Goal: Use online tool/utility: Utilize a website feature to perform a specific function

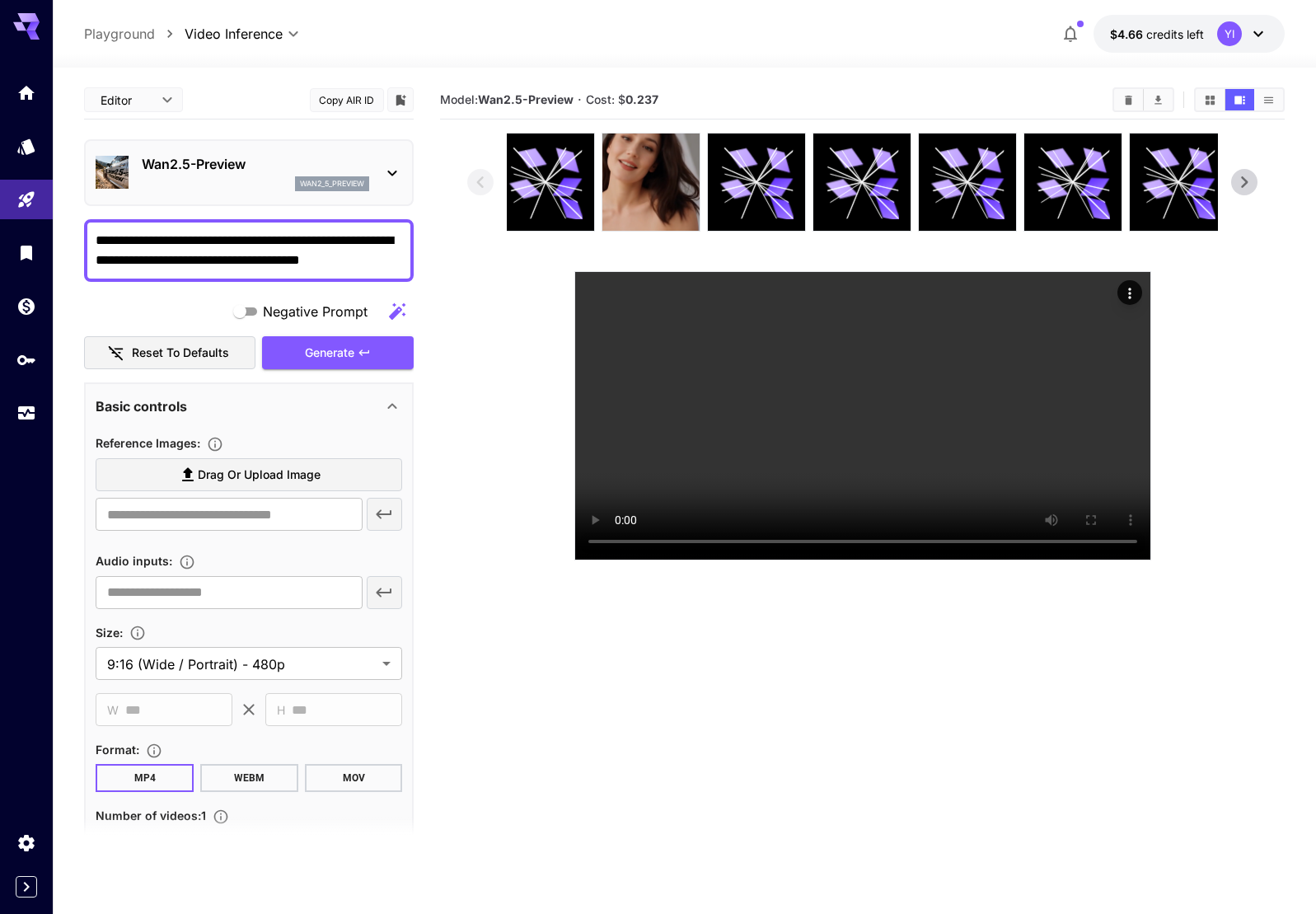
scroll to position [400, 0]
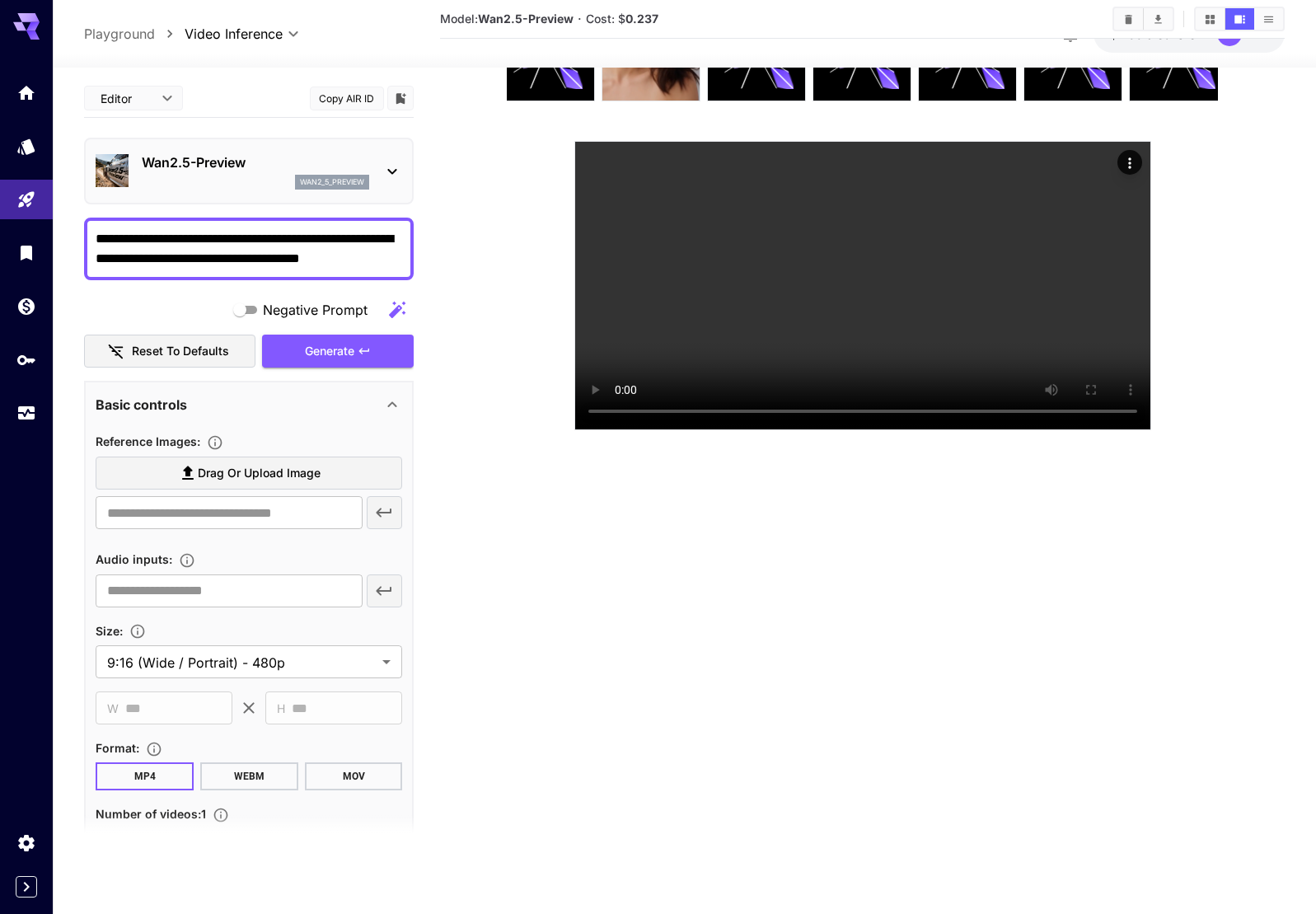
click at [320, 243] on textarea "**********" at bounding box center [249, 249] width 307 height 40
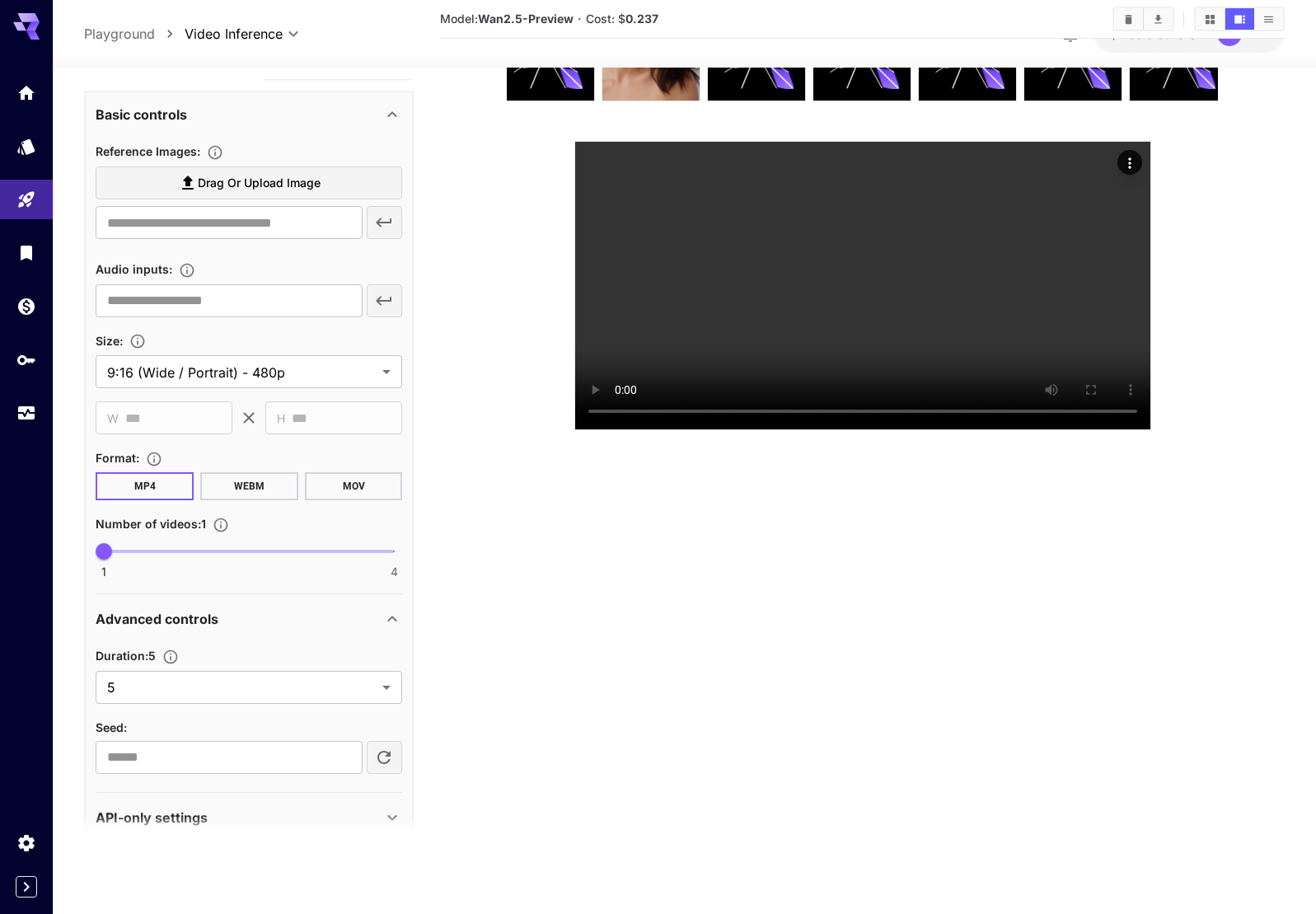
scroll to position [430, 0]
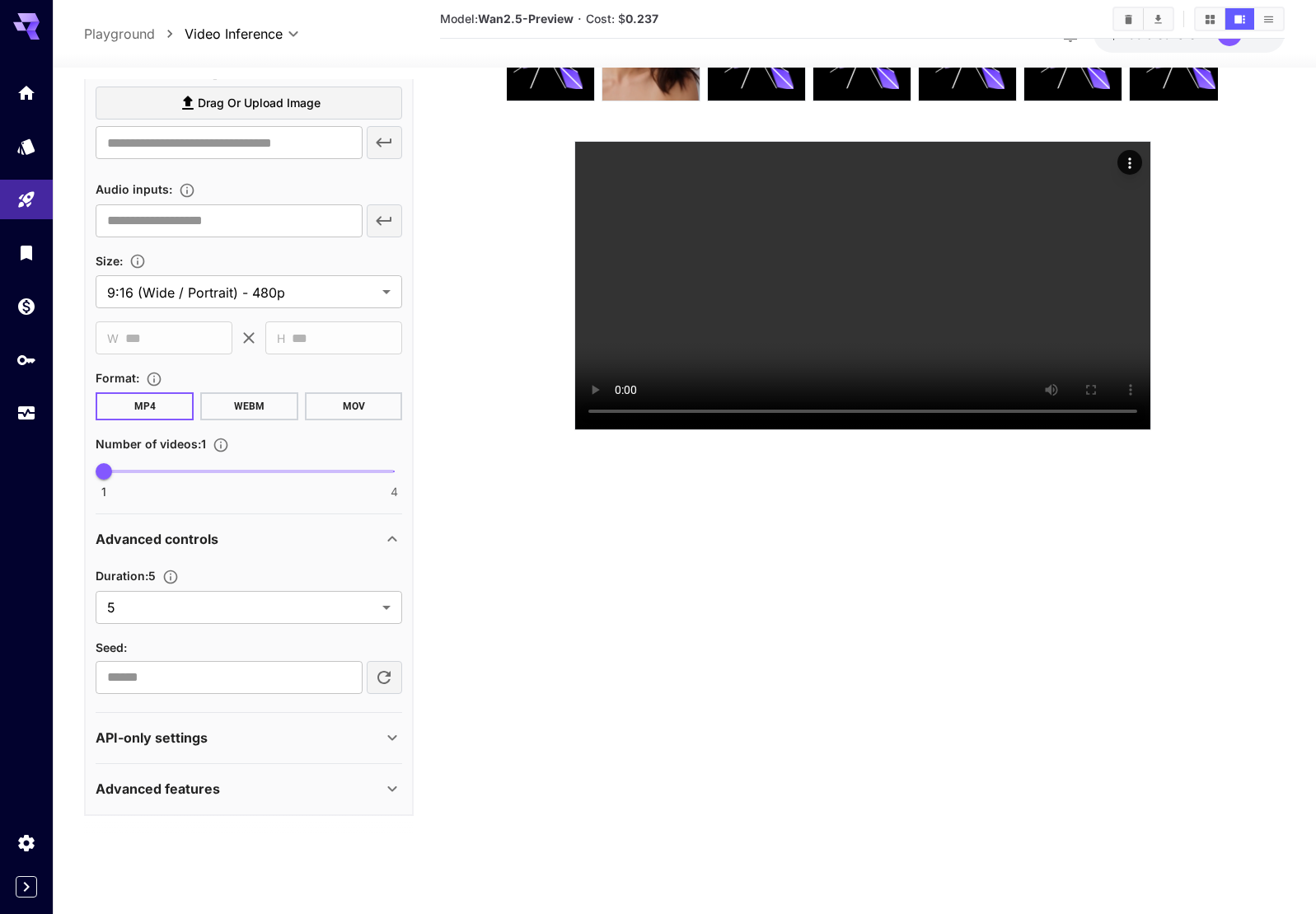
type textarea "**********"
click at [257, 749] on div "API-only settings" at bounding box center [249, 737] width 307 height 40
click at [264, 739] on div "API-only settings" at bounding box center [239, 737] width 286 height 20
click at [253, 789] on div "Advanced features" at bounding box center [239, 788] width 286 height 20
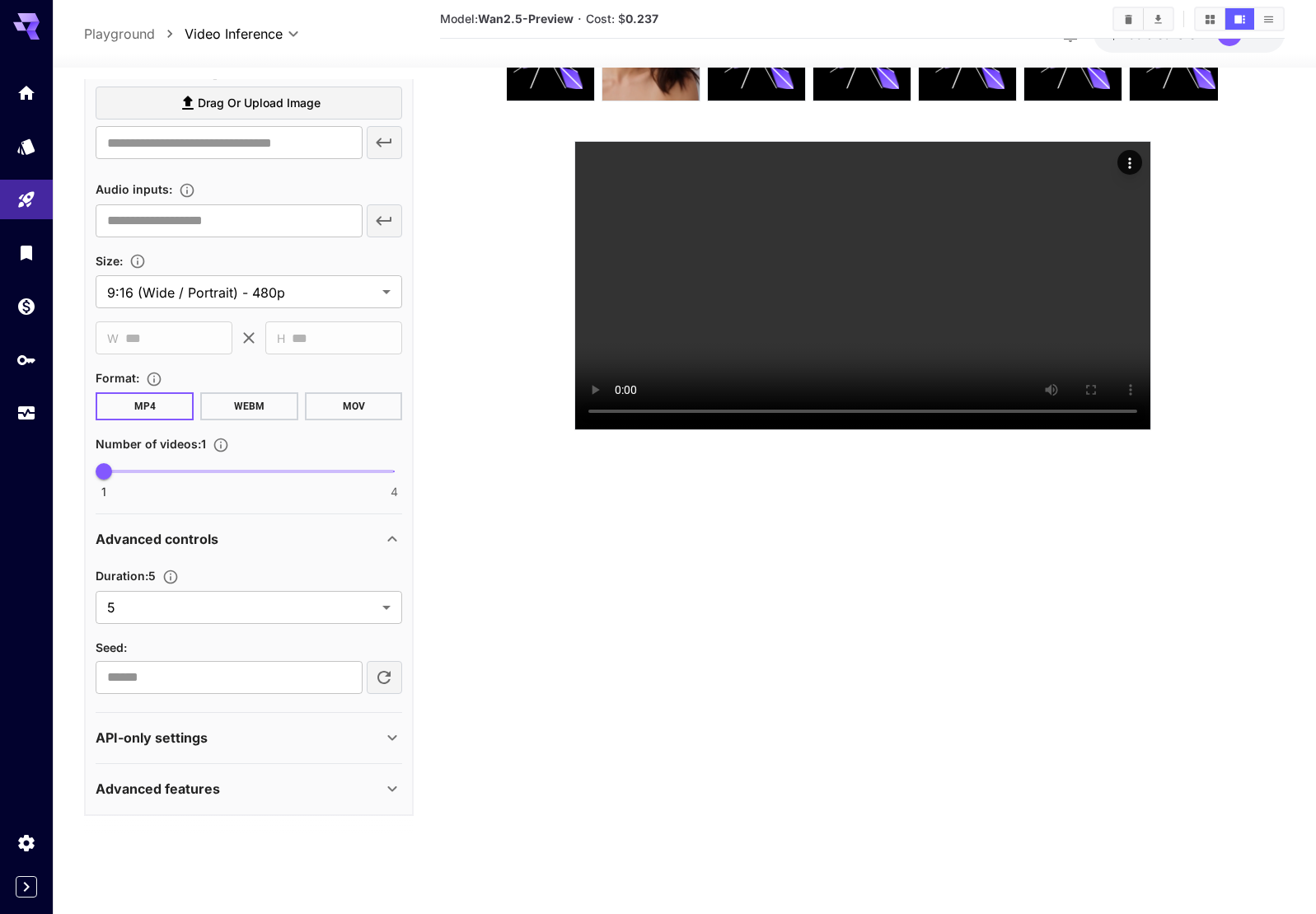
click at [253, 789] on div "Advanced features" at bounding box center [239, 788] width 286 height 20
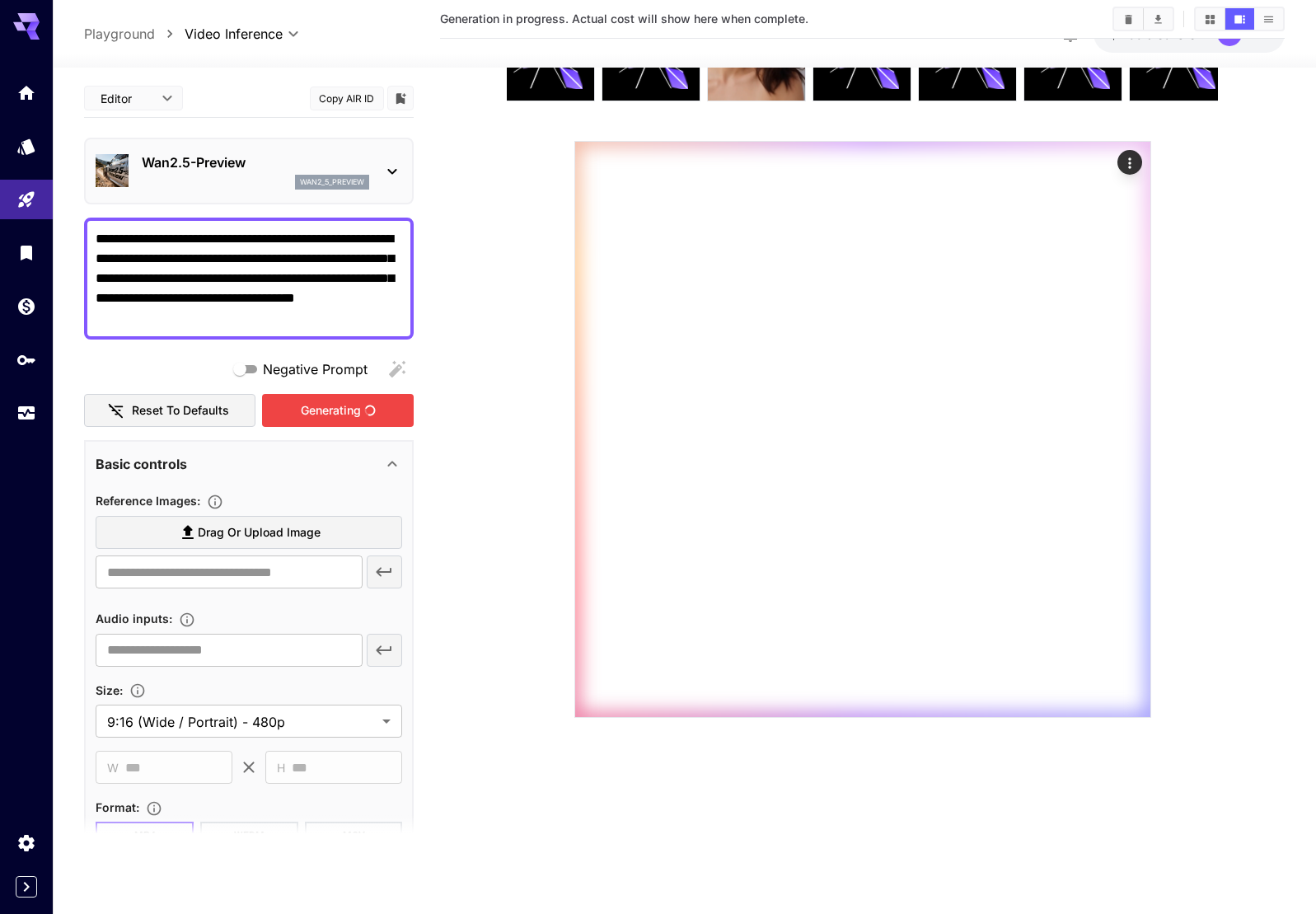
scroll to position [130, 0]
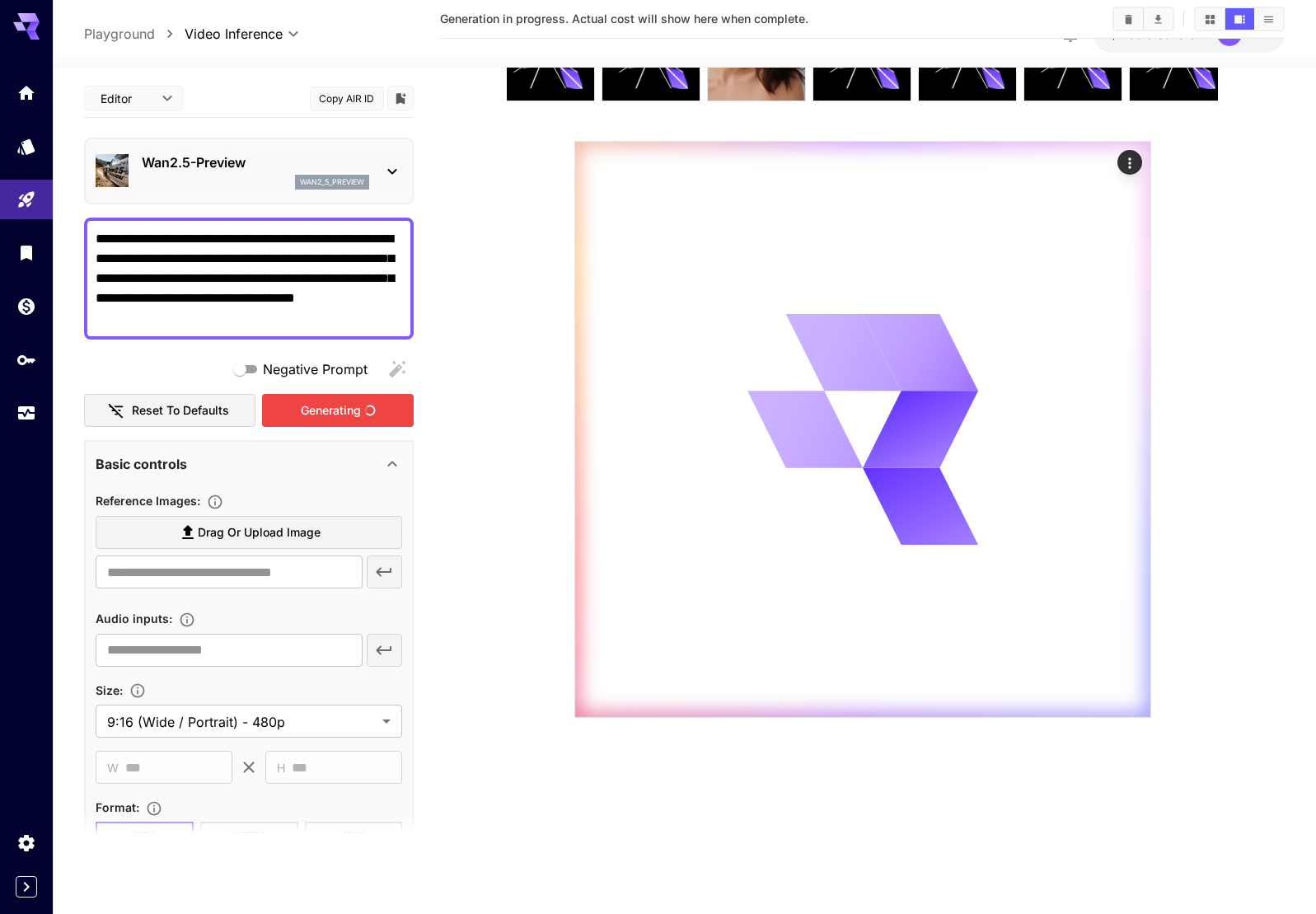
click at [329, 410] on div "Generating" at bounding box center [337, 410] width 152 height 33
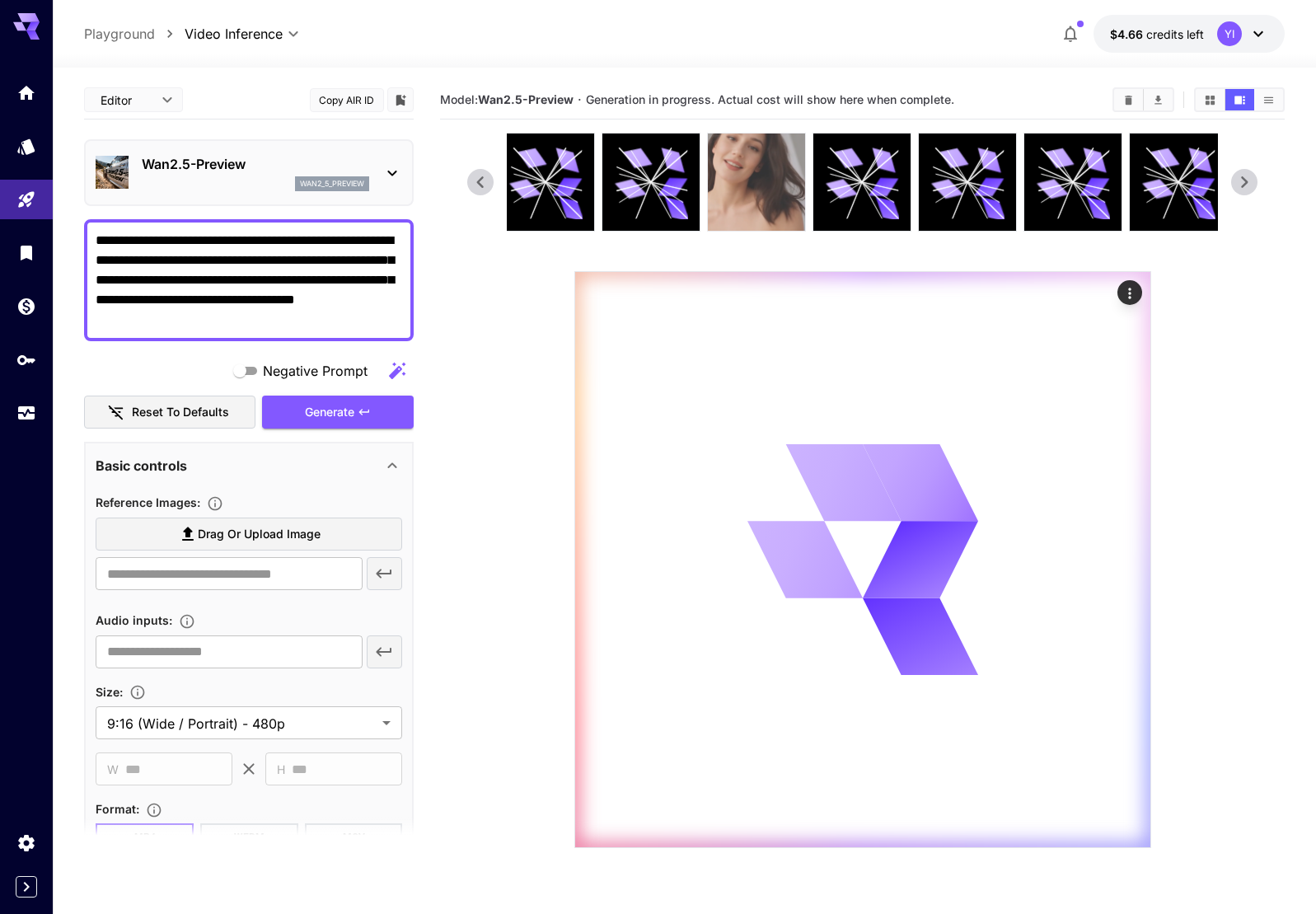
click at [750, 183] on img at bounding box center [756, 182] width 98 height 98
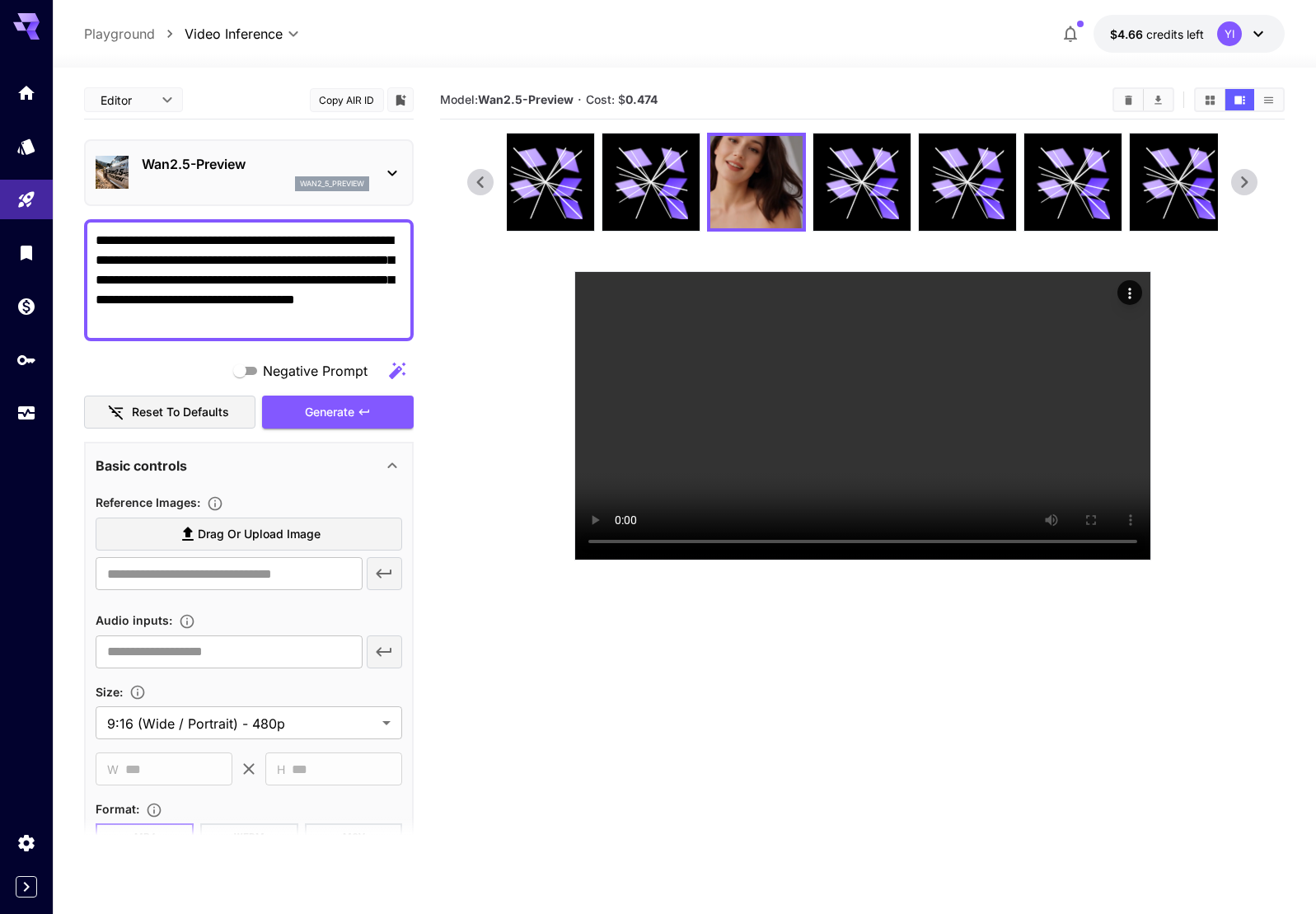
click at [473, 180] on icon at bounding box center [481, 182] width 25 height 25
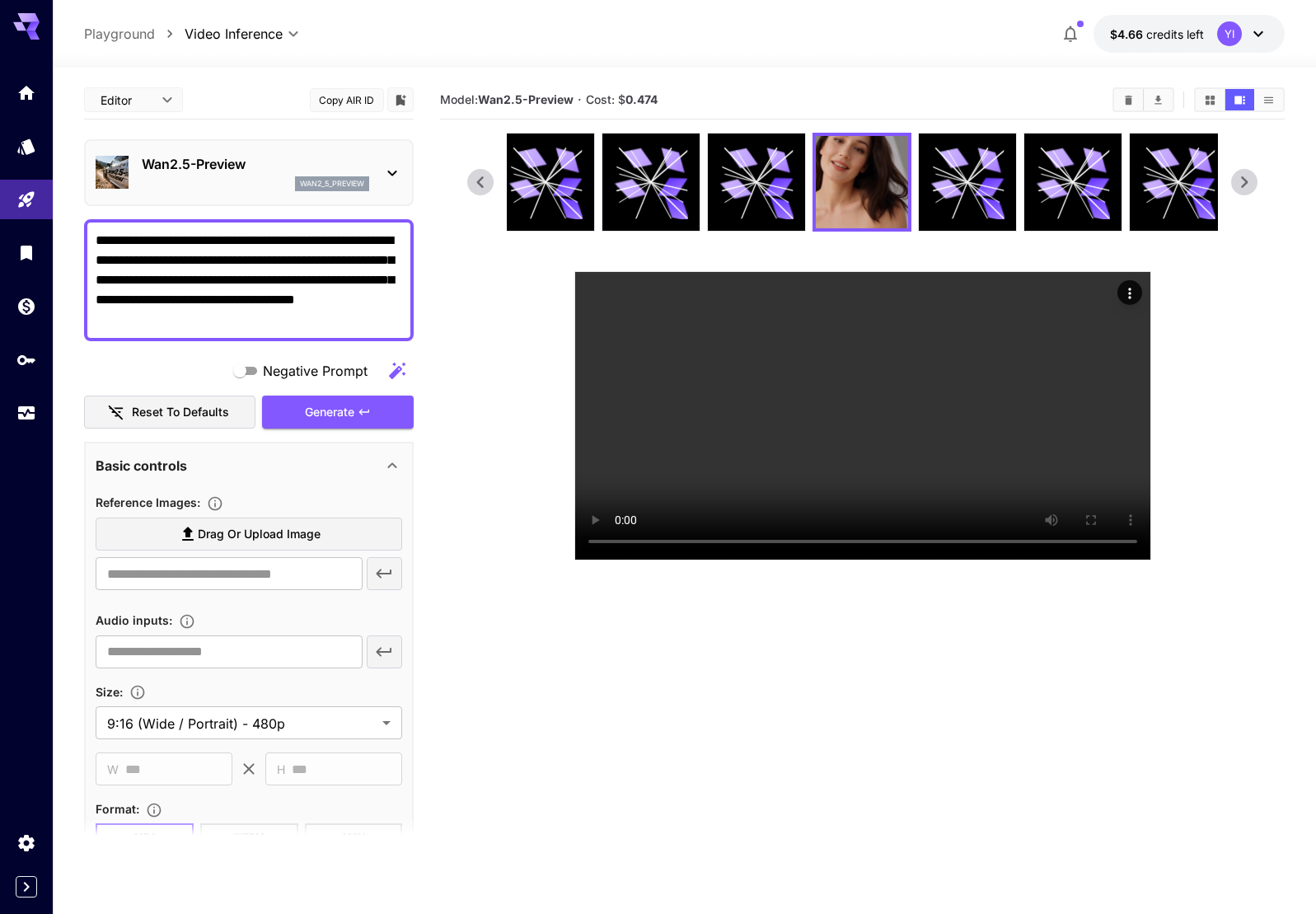
click at [473, 180] on icon at bounding box center [481, 182] width 25 height 25
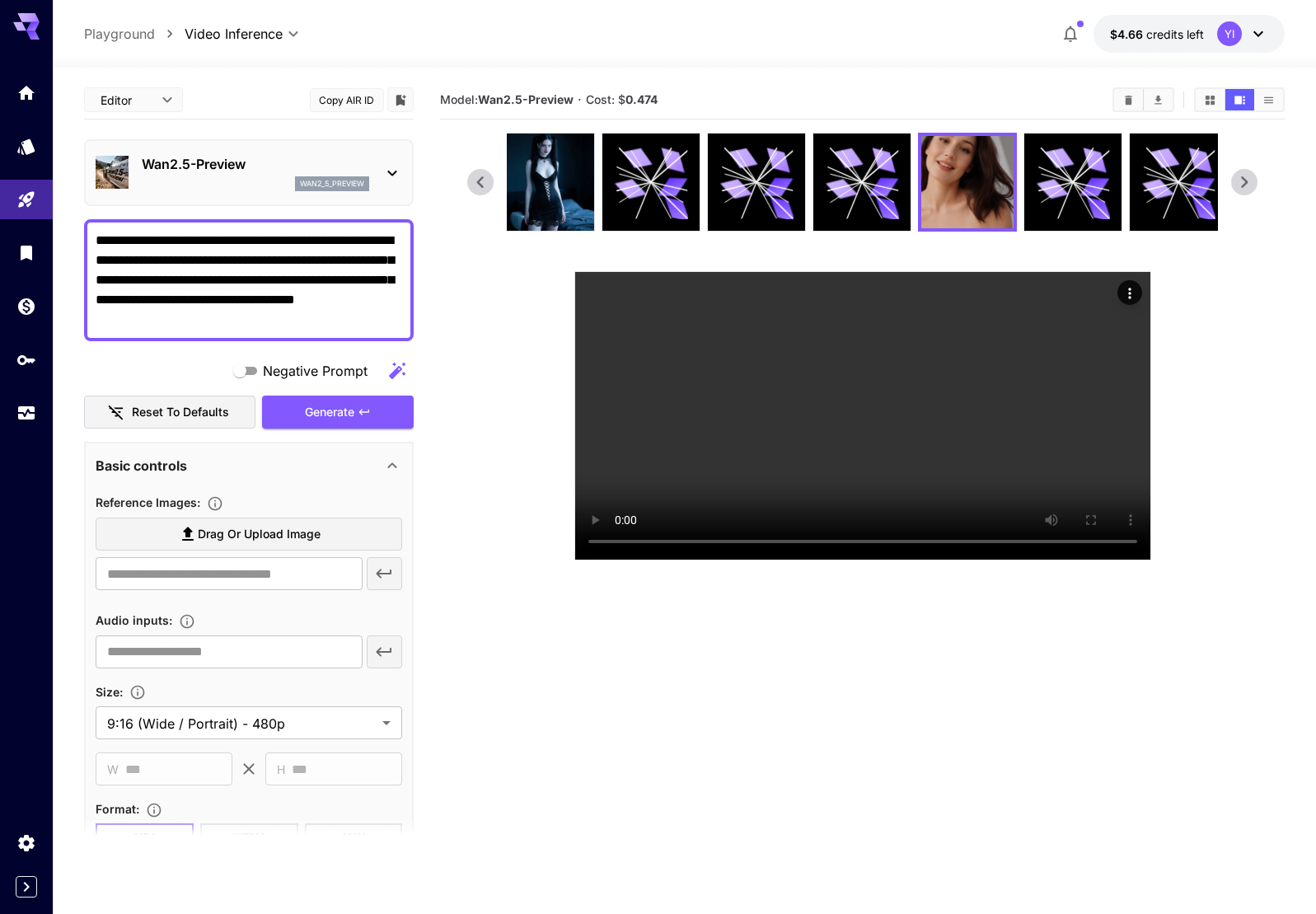
click at [473, 180] on icon at bounding box center [481, 182] width 25 height 25
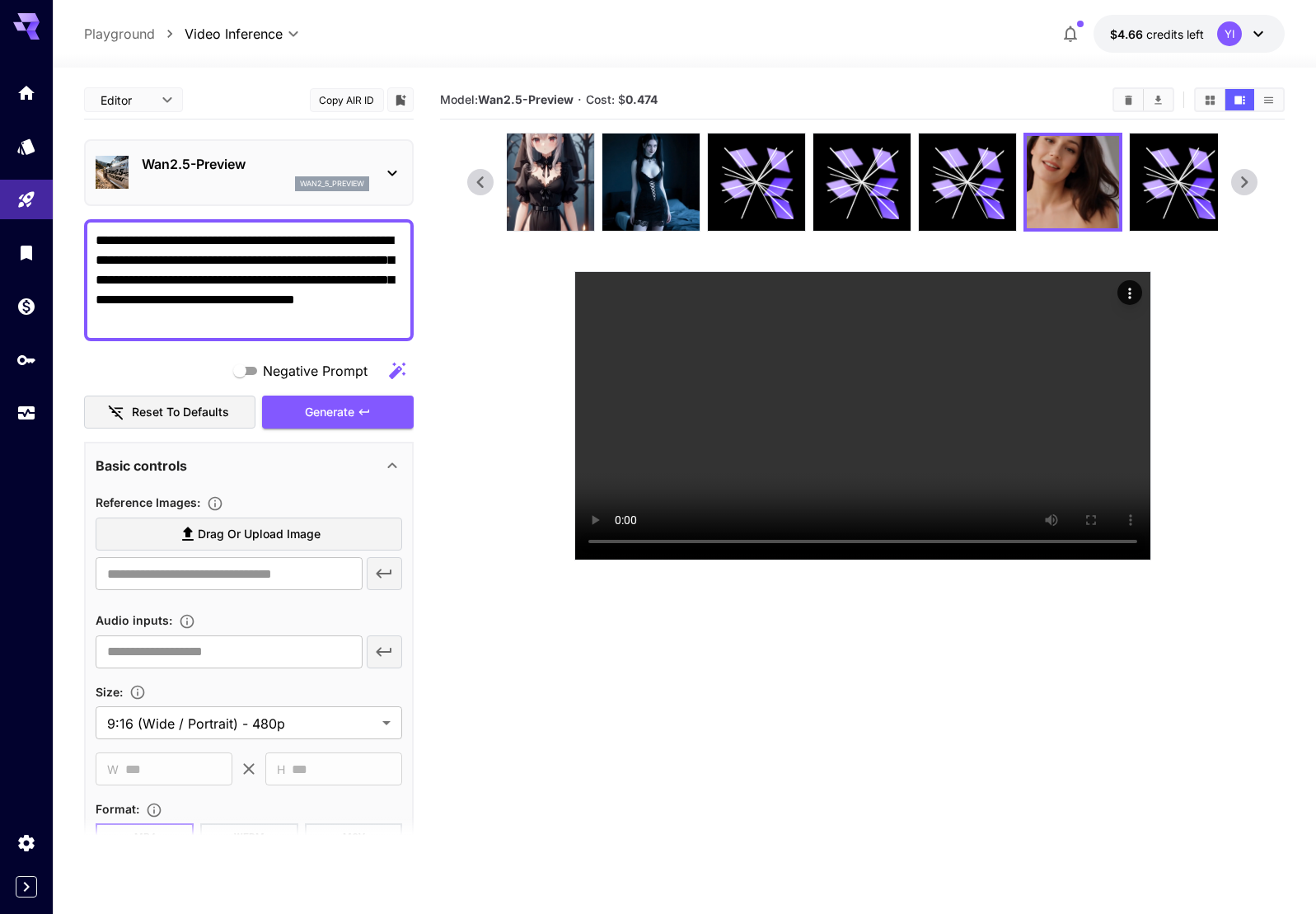
click at [473, 180] on icon at bounding box center [481, 182] width 25 height 25
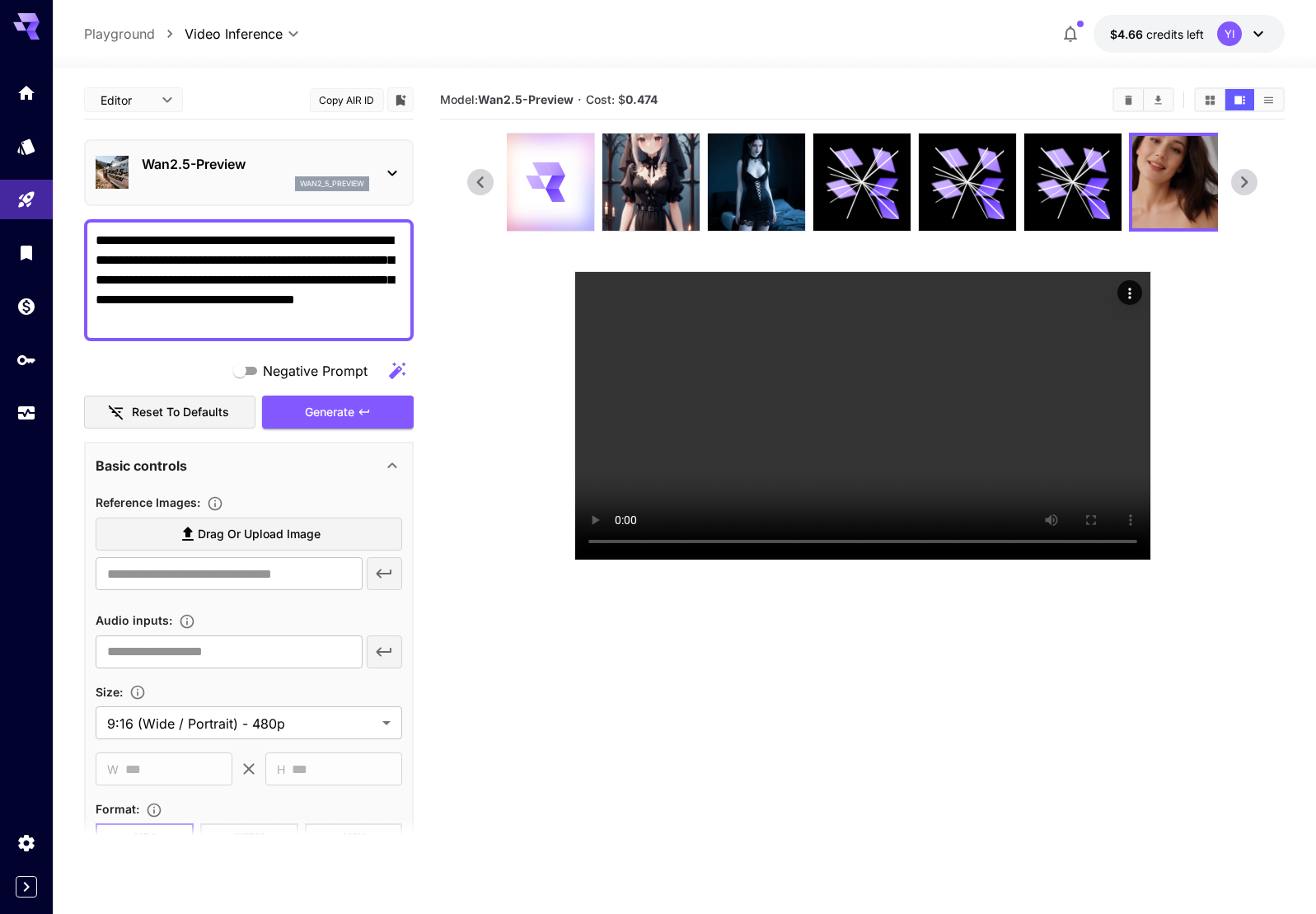
click at [473, 180] on icon at bounding box center [481, 182] width 25 height 25
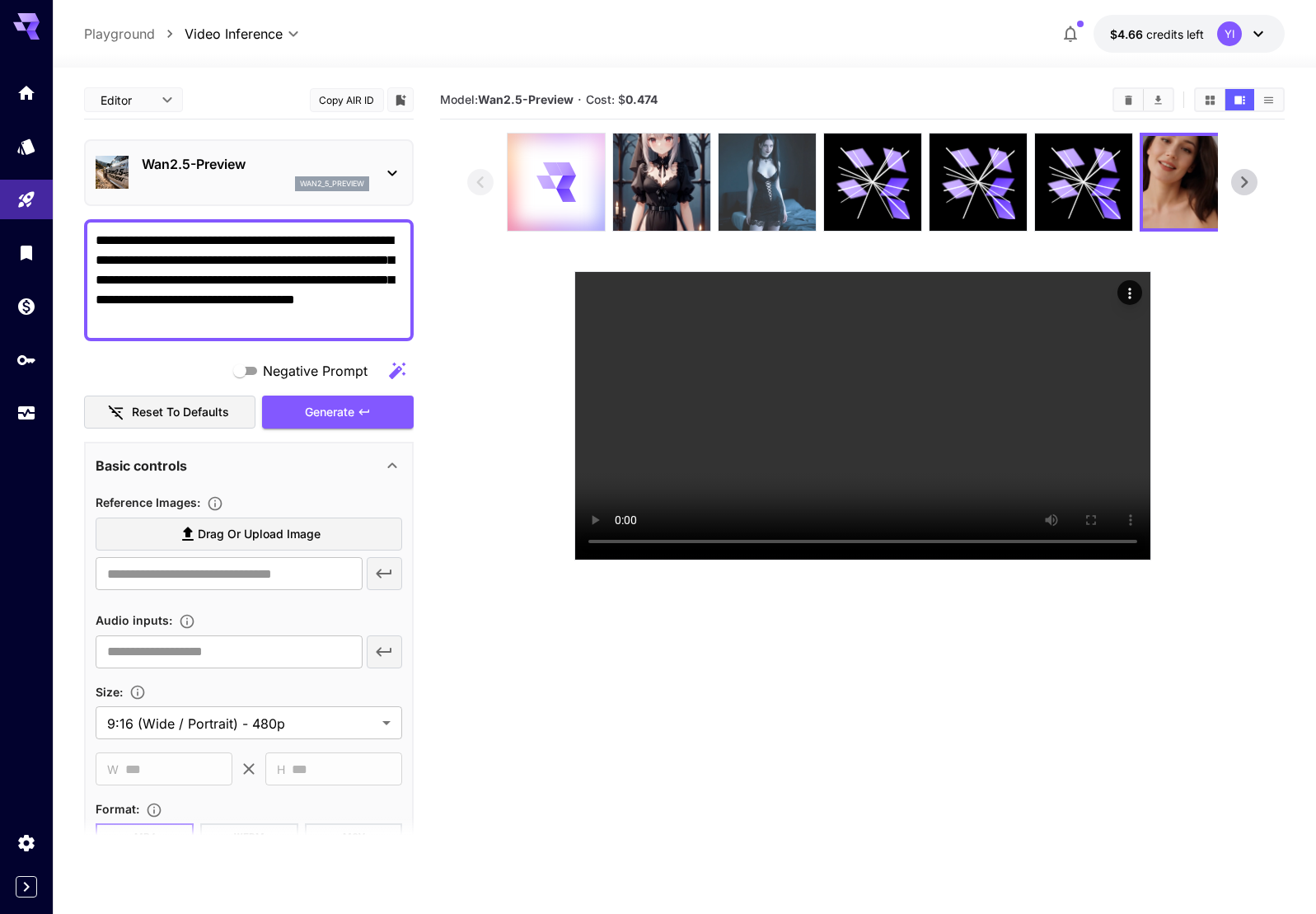
click at [743, 190] on img at bounding box center [767, 182] width 98 height 98
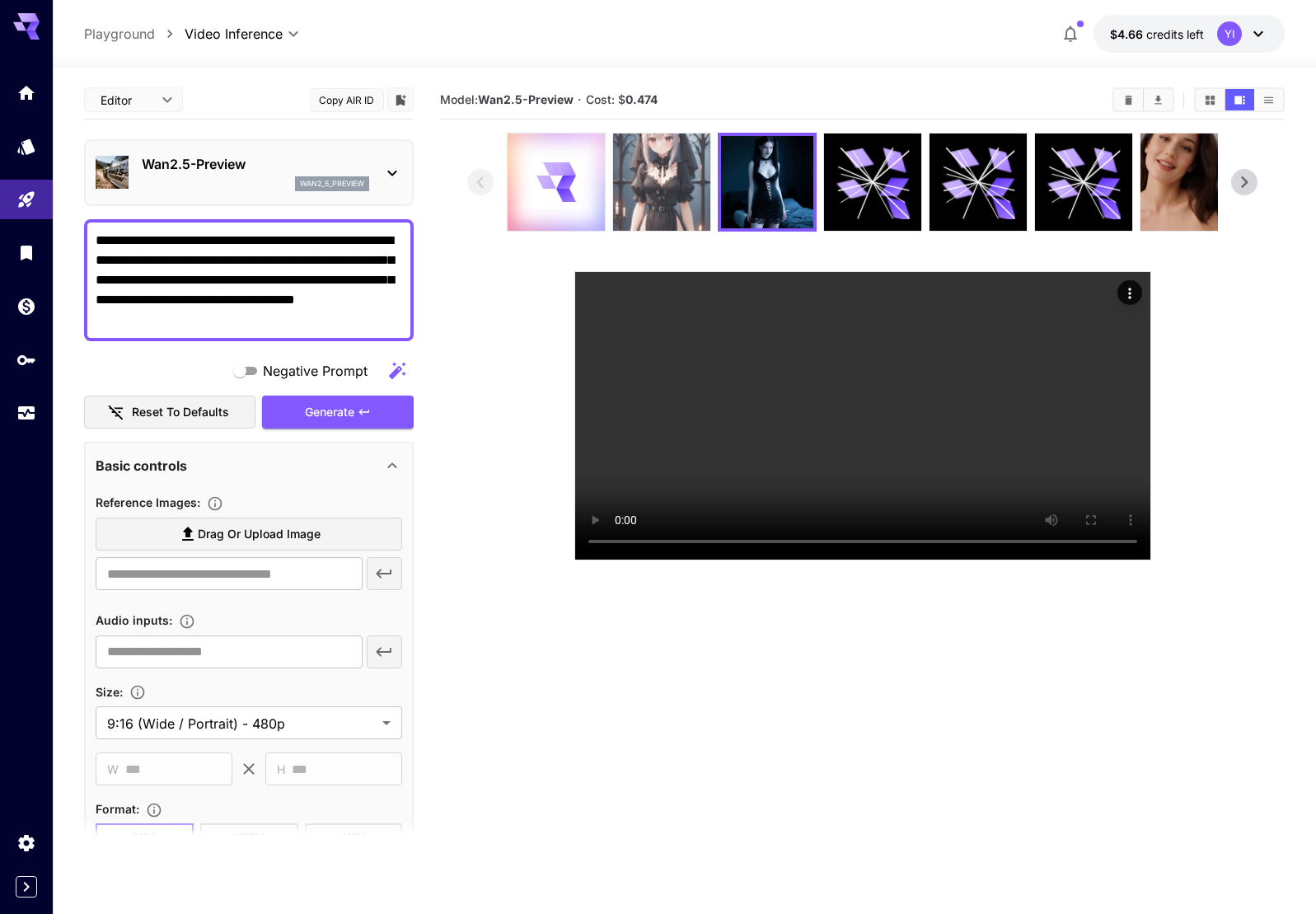
click at [669, 170] on img at bounding box center [662, 182] width 98 height 98
click at [669, 170] on img at bounding box center [662, 182] width 92 height 92
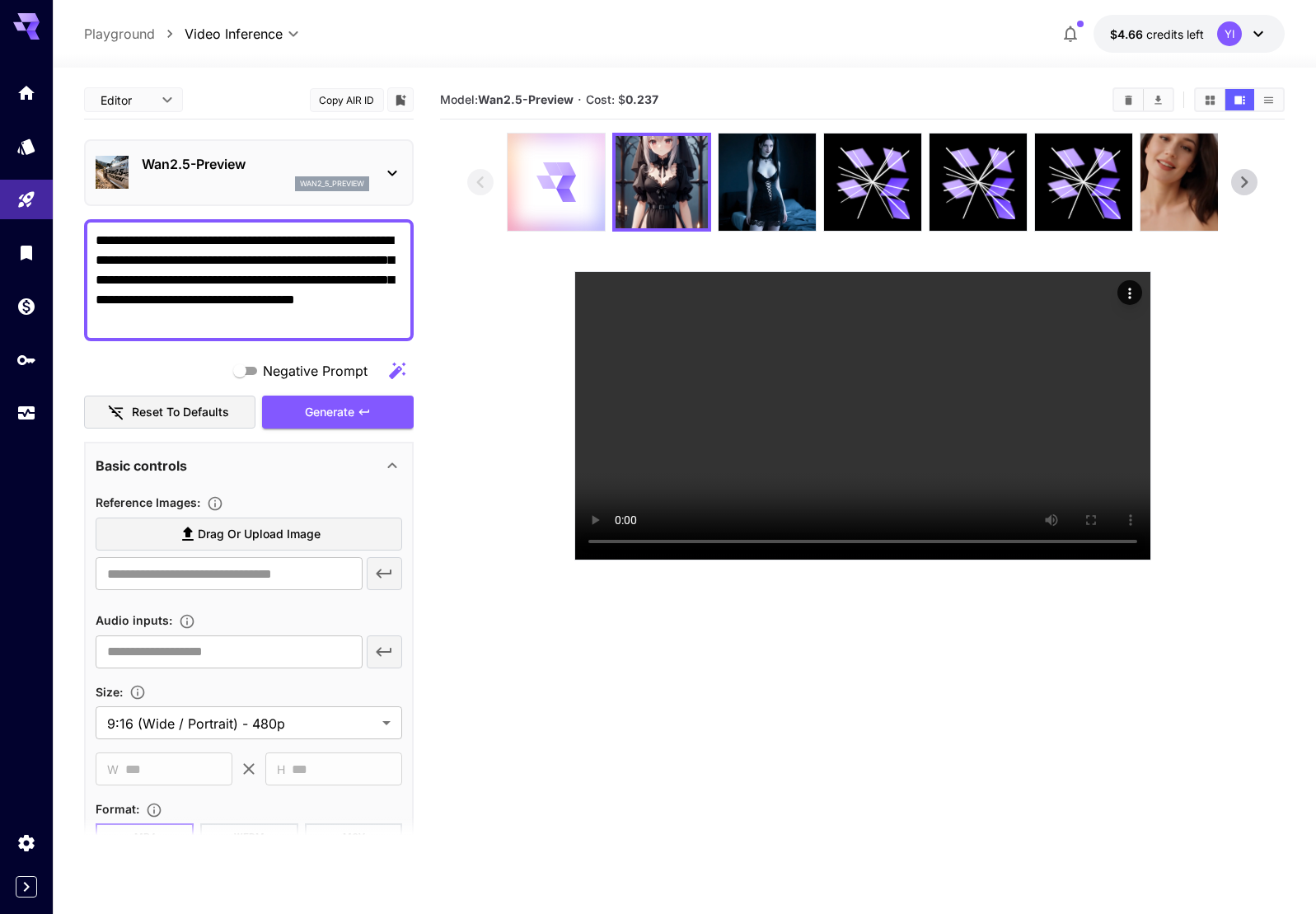
click at [541, 174] on icon at bounding box center [556, 182] width 39 height 39
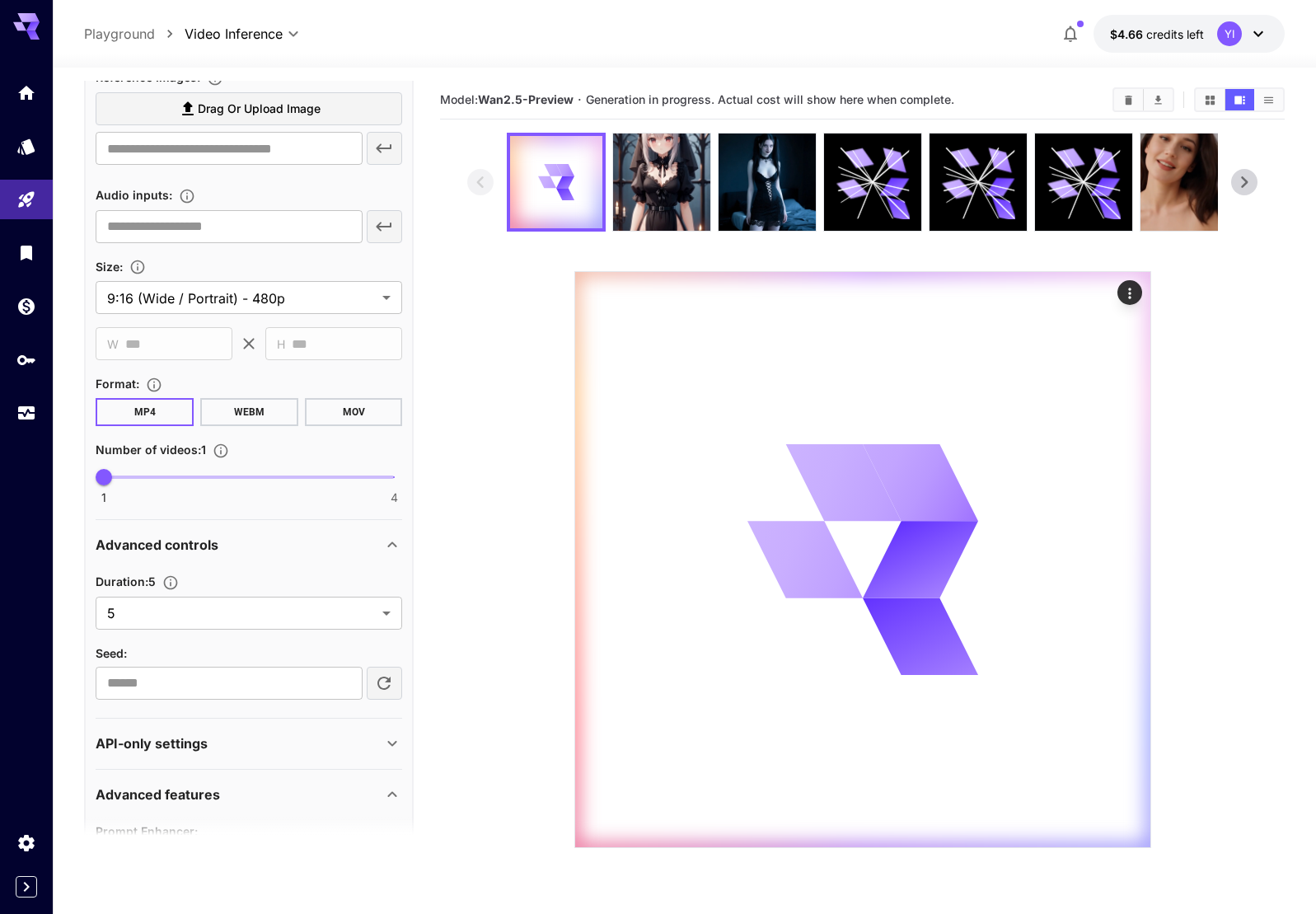
scroll to position [428, 0]
click at [138, 609] on body "**********" at bounding box center [658, 522] width 1316 height 1044
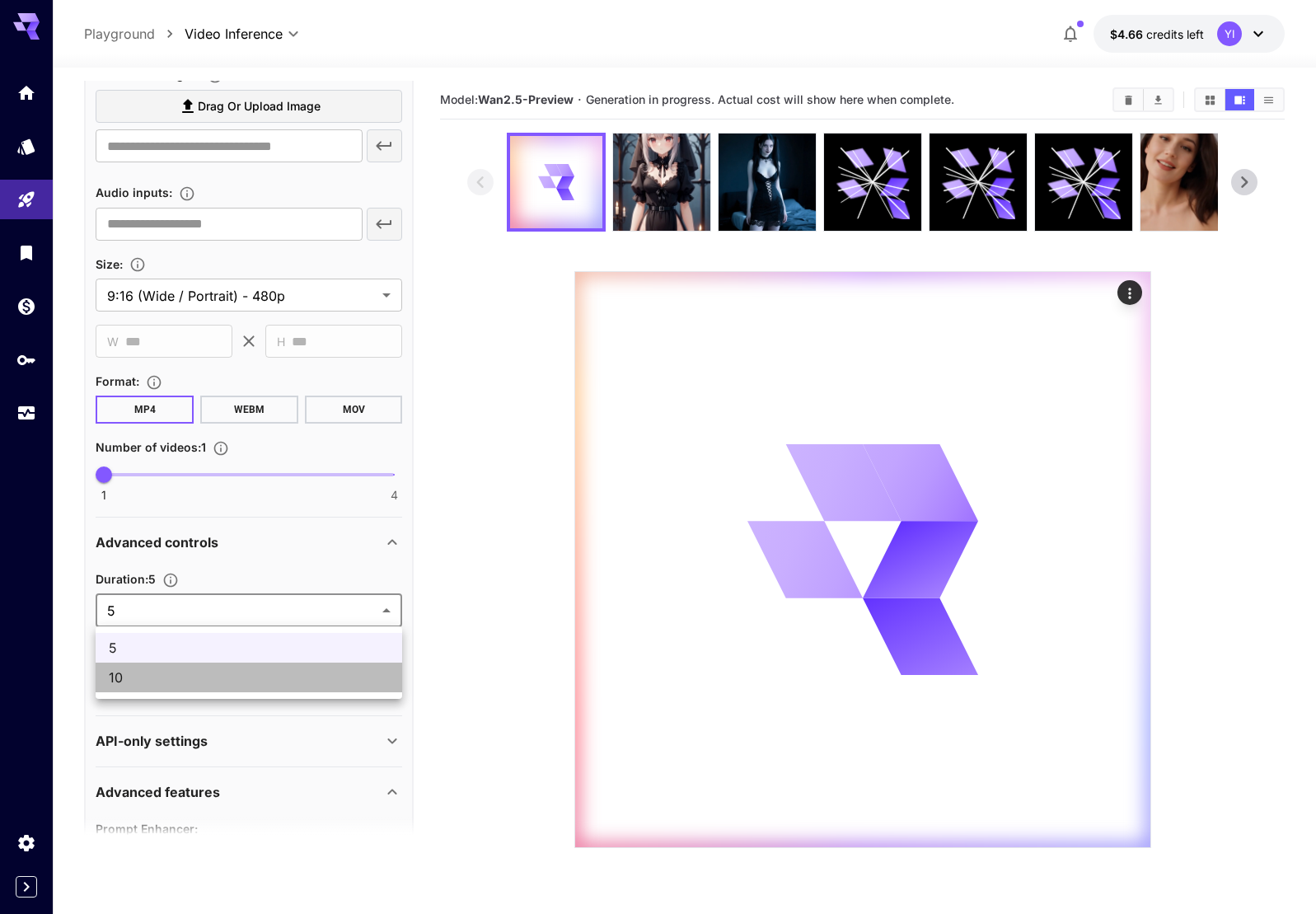
click at [140, 681] on span "10" at bounding box center [249, 678] width 280 height 20
type input "**"
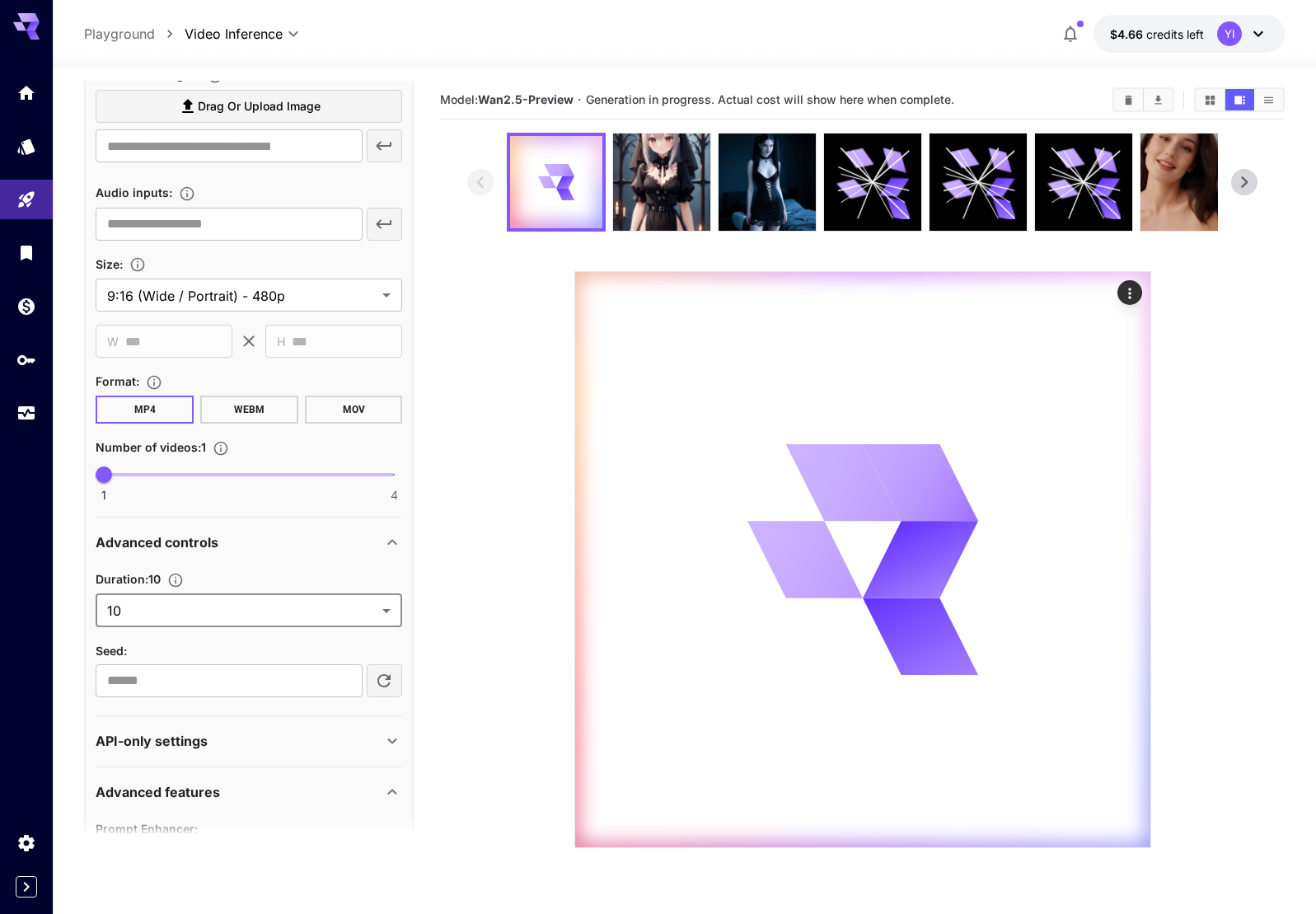
scroll to position [496, 0]
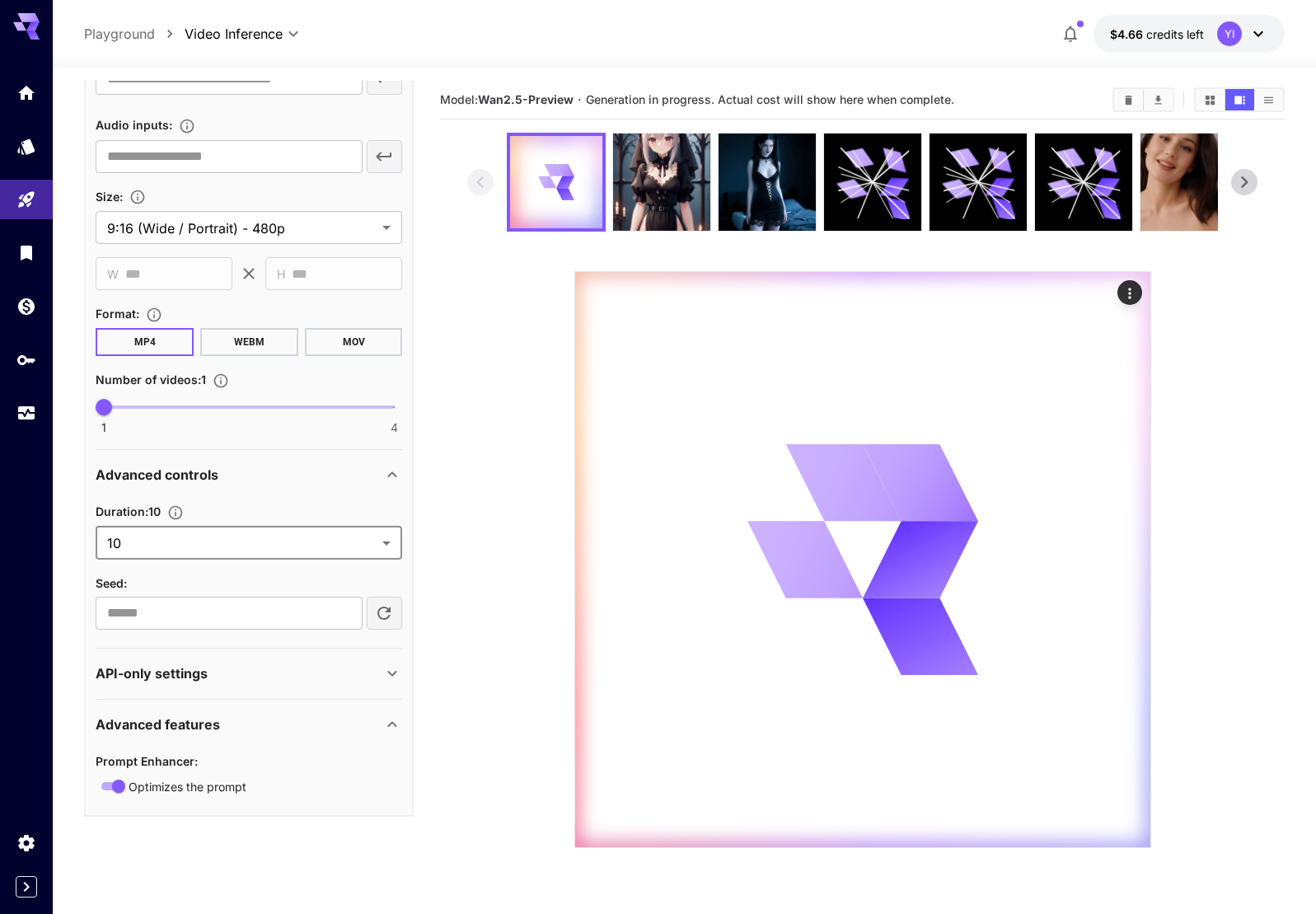
click at [266, 689] on div "API-only settings" at bounding box center [249, 673] width 307 height 40
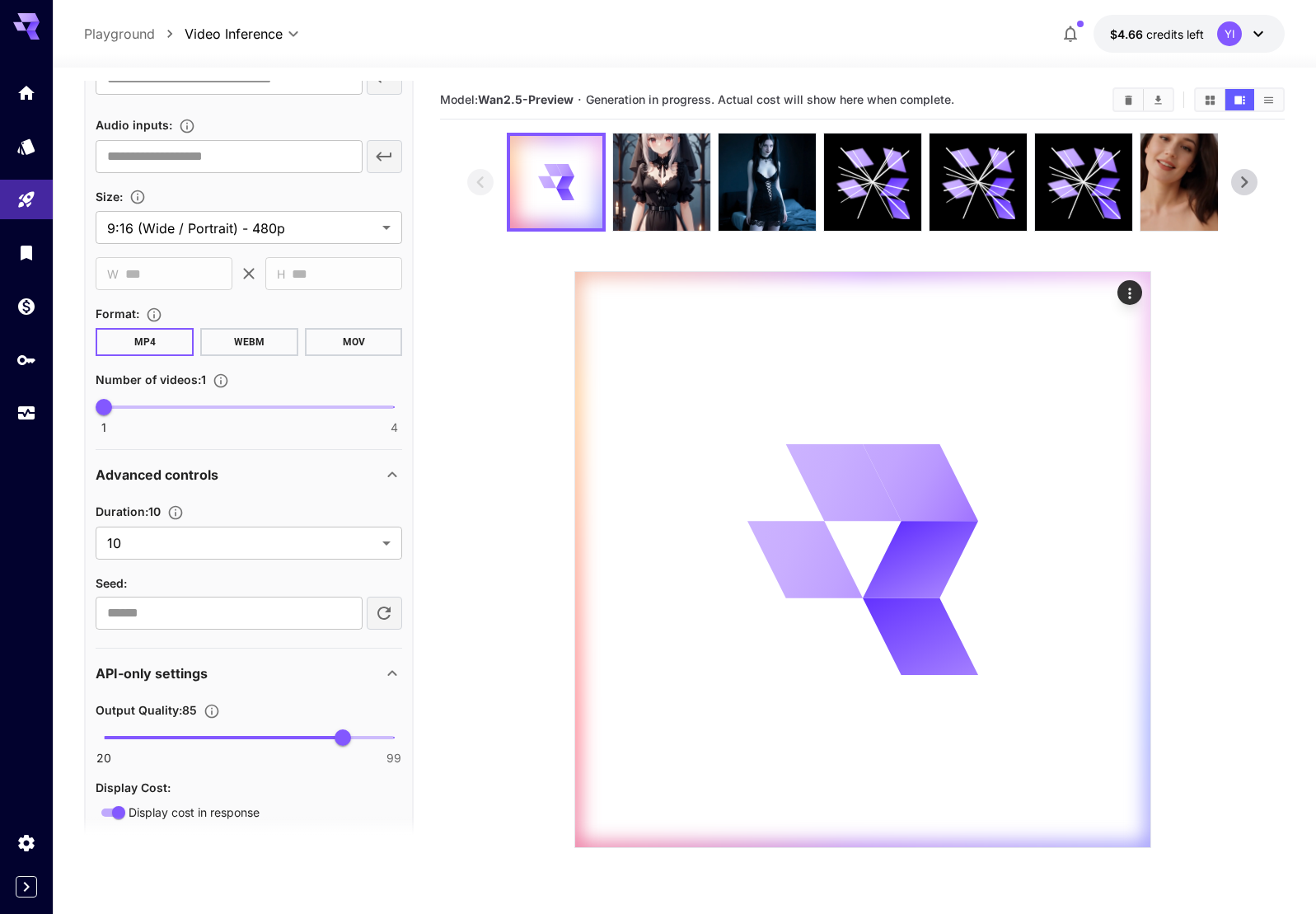
click at [271, 678] on div "API-only settings" at bounding box center [239, 673] width 286 height 20
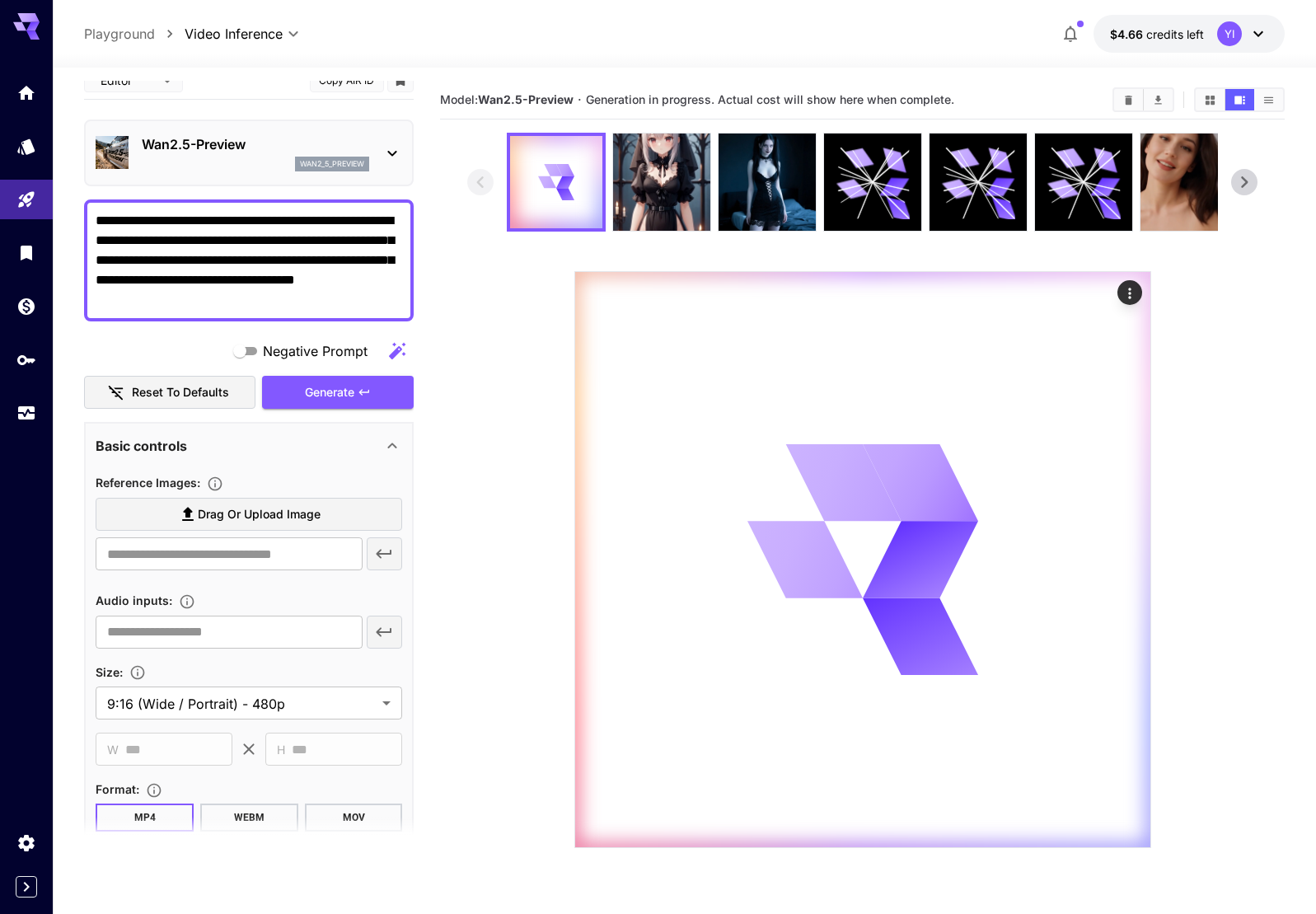
scroll to position [0, 0]
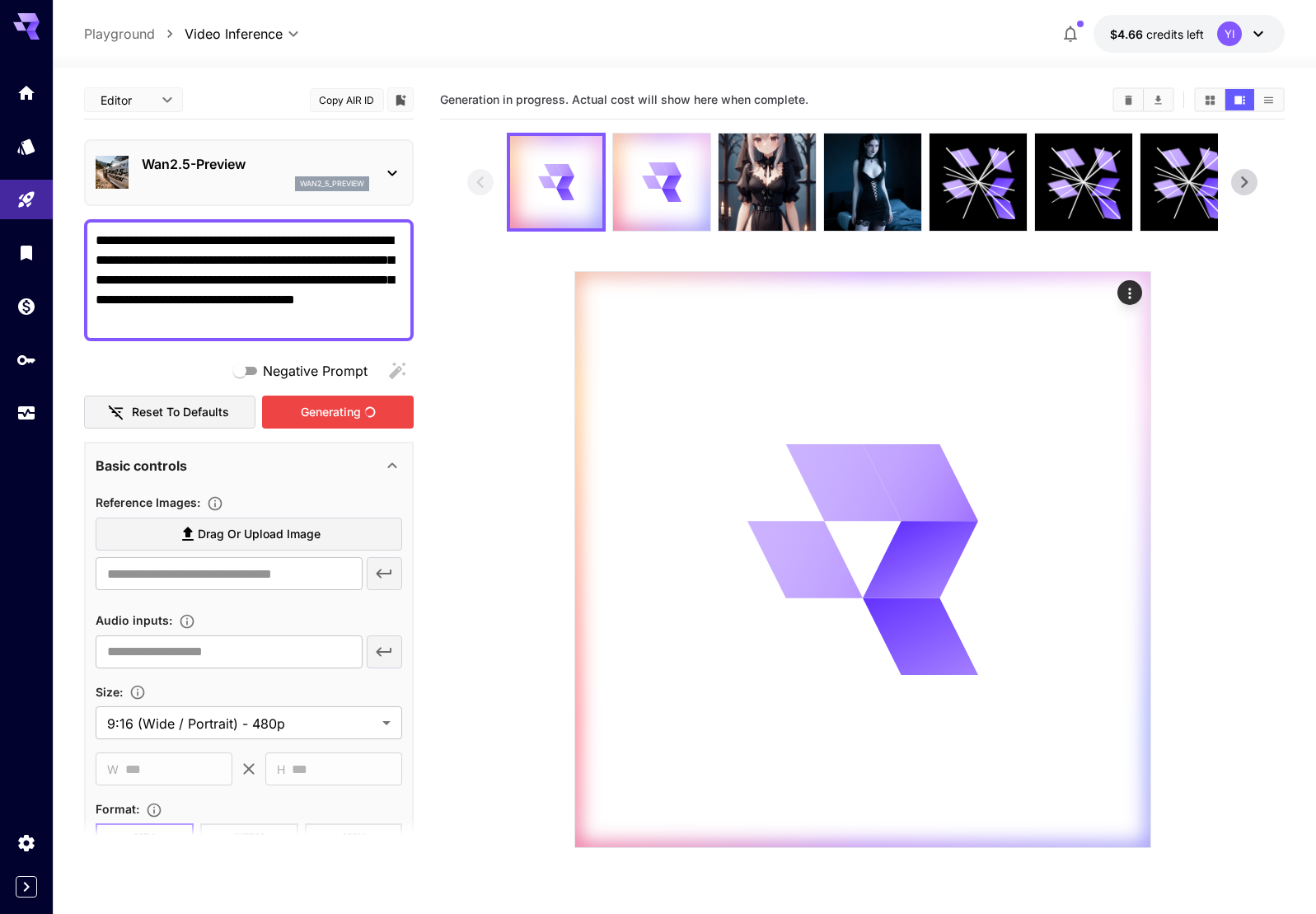
click at [351, 410] on div "Generating" at bounding box center [337, 412] width 152 height 33
click at [648, 188] on icon at bounding box center [662, 182] width 39 height 39
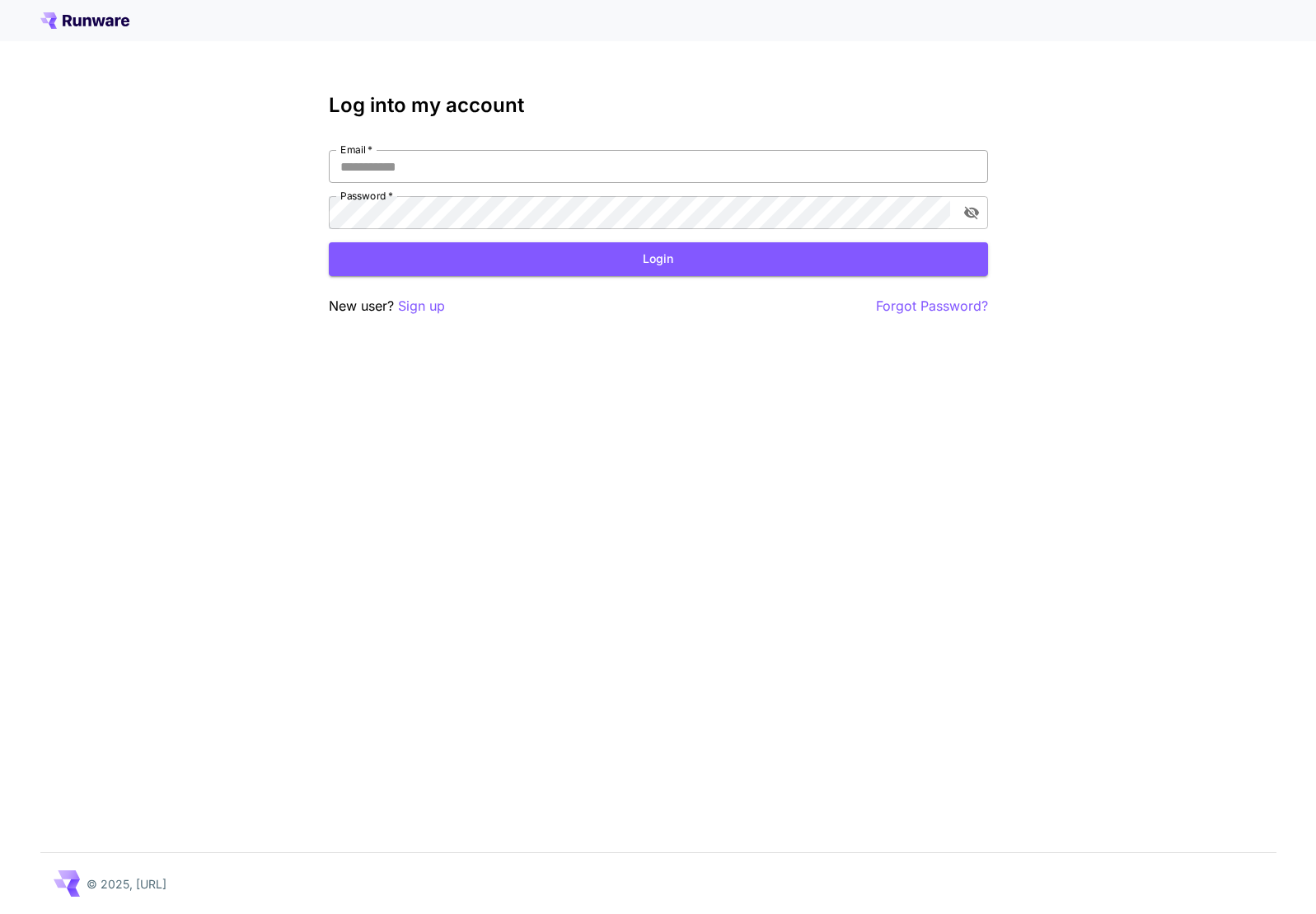
click at [533, 166] on input "Email   *" at bounding box center [658, 167] width 659 height 33
click at [0, 913] on com-1password-button at bounding box center [0, 914] width 0 height 0
click at [452, 178] on input "Email   *" at bounding box center [658, 167] width 659 height 33
type input "**********"
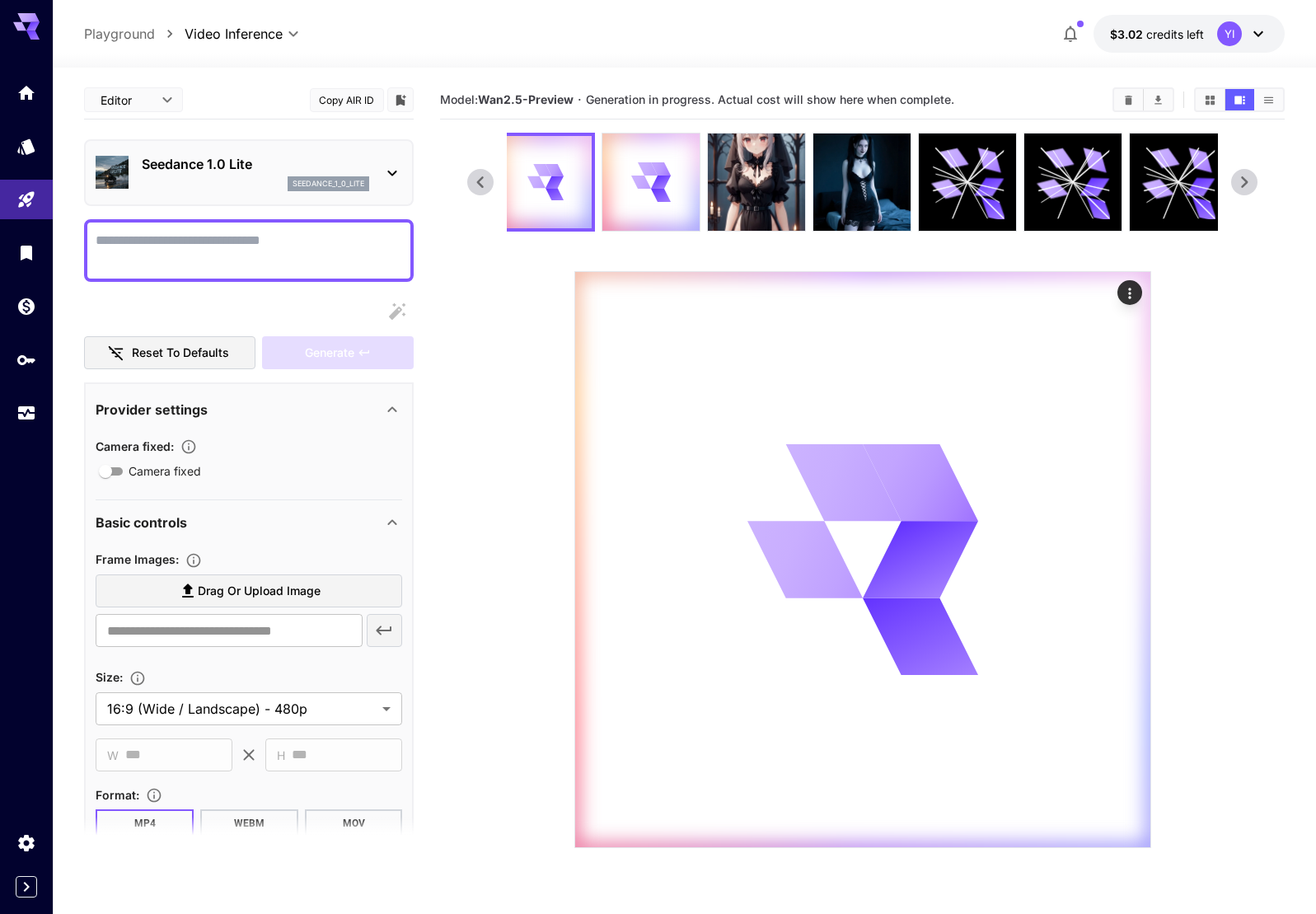
click at [542, 294] on section at bounding box center [862, 490] width 789 height 715
click at [654, 206] on div at bounding box center [651, 182] width 98 height 98
click at [474, 182] on icon at bounding box center [481, 182] width 25 height 25
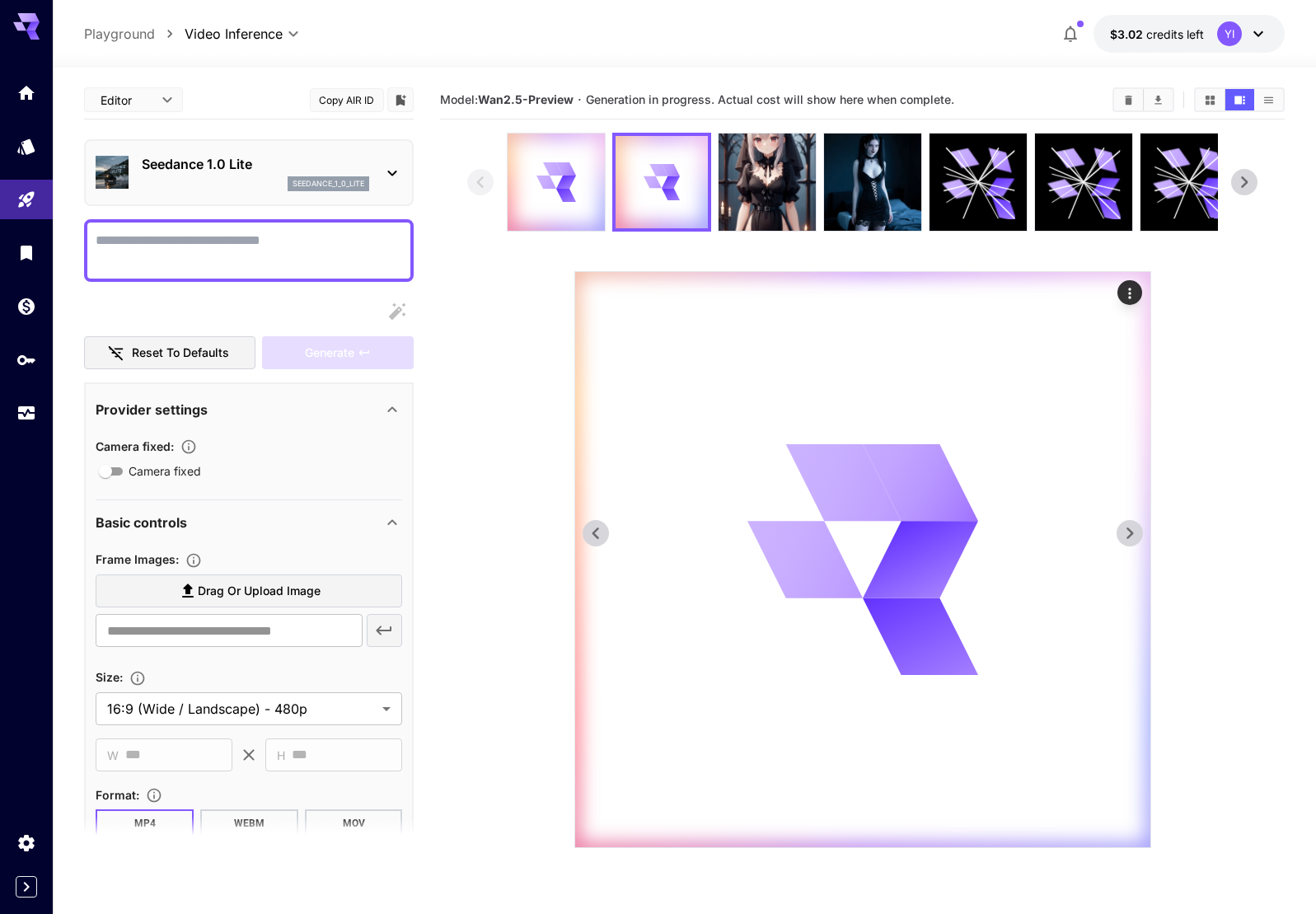
click at [1135, 285] on div "Actions" at bounding box center [1129, 293] width 17 height 20
click at [601, 199] on div at bounding box center [658, 457] width 1316 height 914
click at [593, 199] on div at bounding box center [556, 182] width 98 height 98
click at [1128, 283] on div "Actions" at bounding box center [1129, 293] width 17 height 20
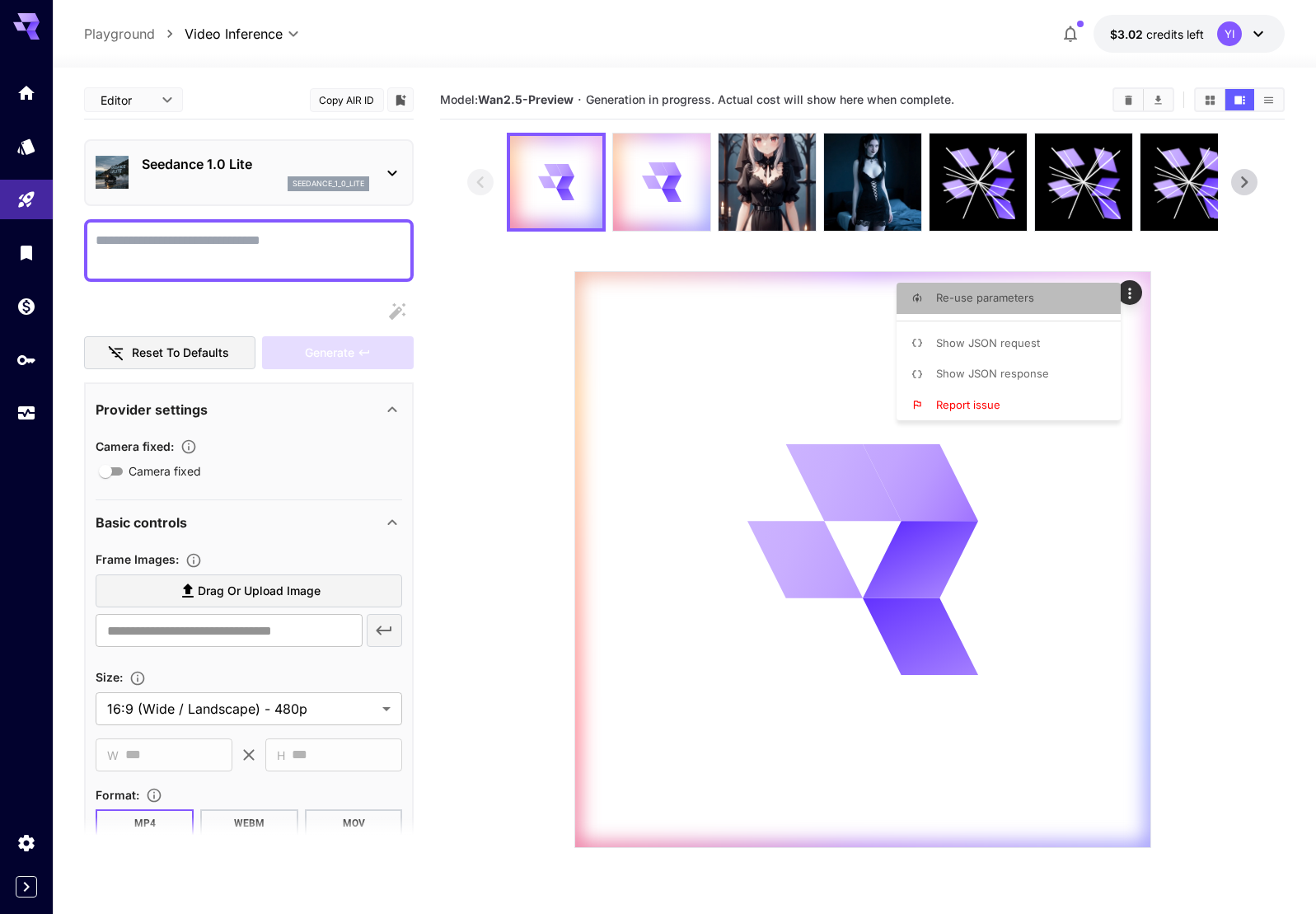
click at [1011, 301] on span "Re-use parameters" at bounding box center [985, 297] width 98 height 13
type textarea "**********"
type input "**********"
type input "***"
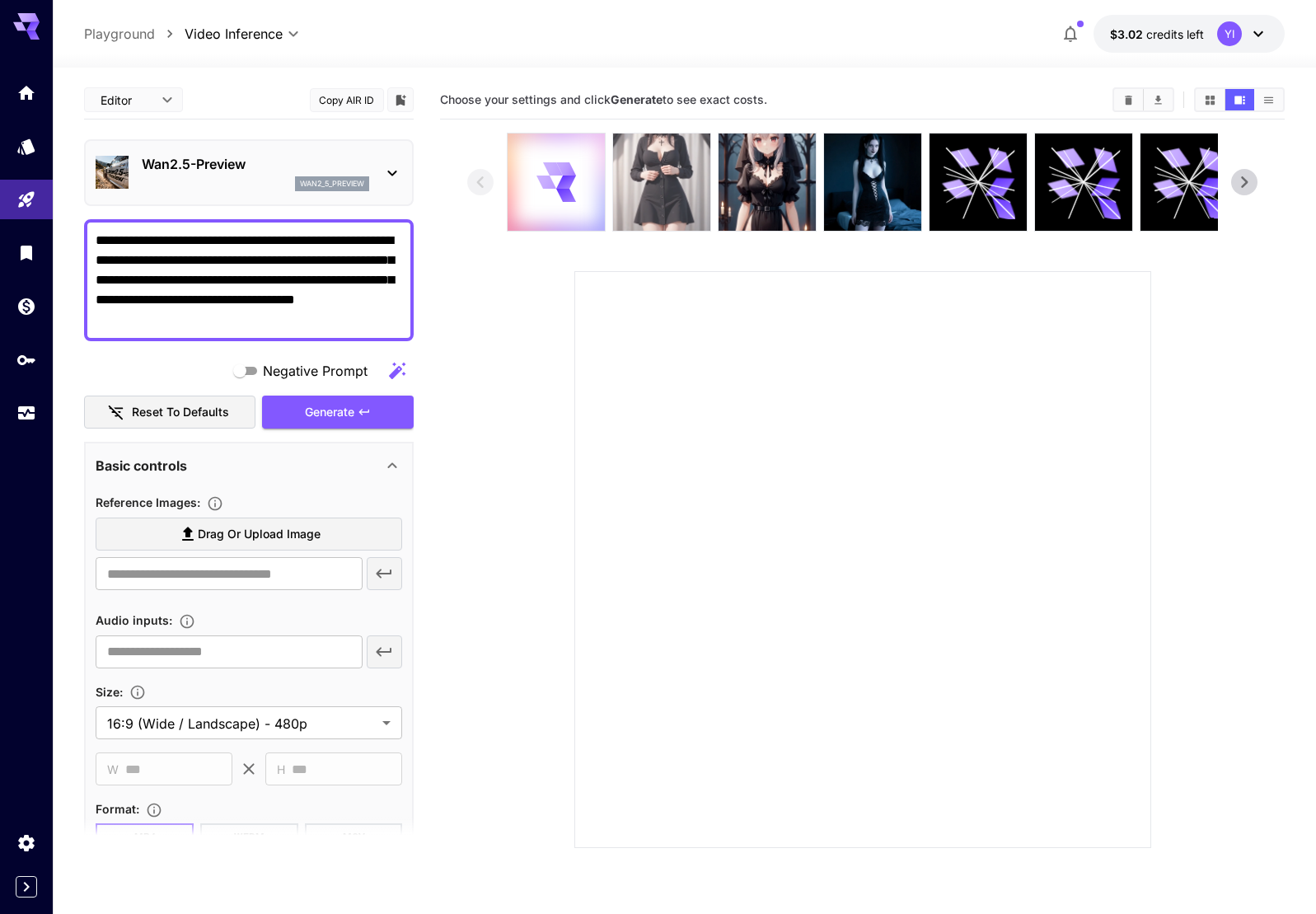
click at [662, 180] on img at bounding box center [662, 182] width 98 height 98
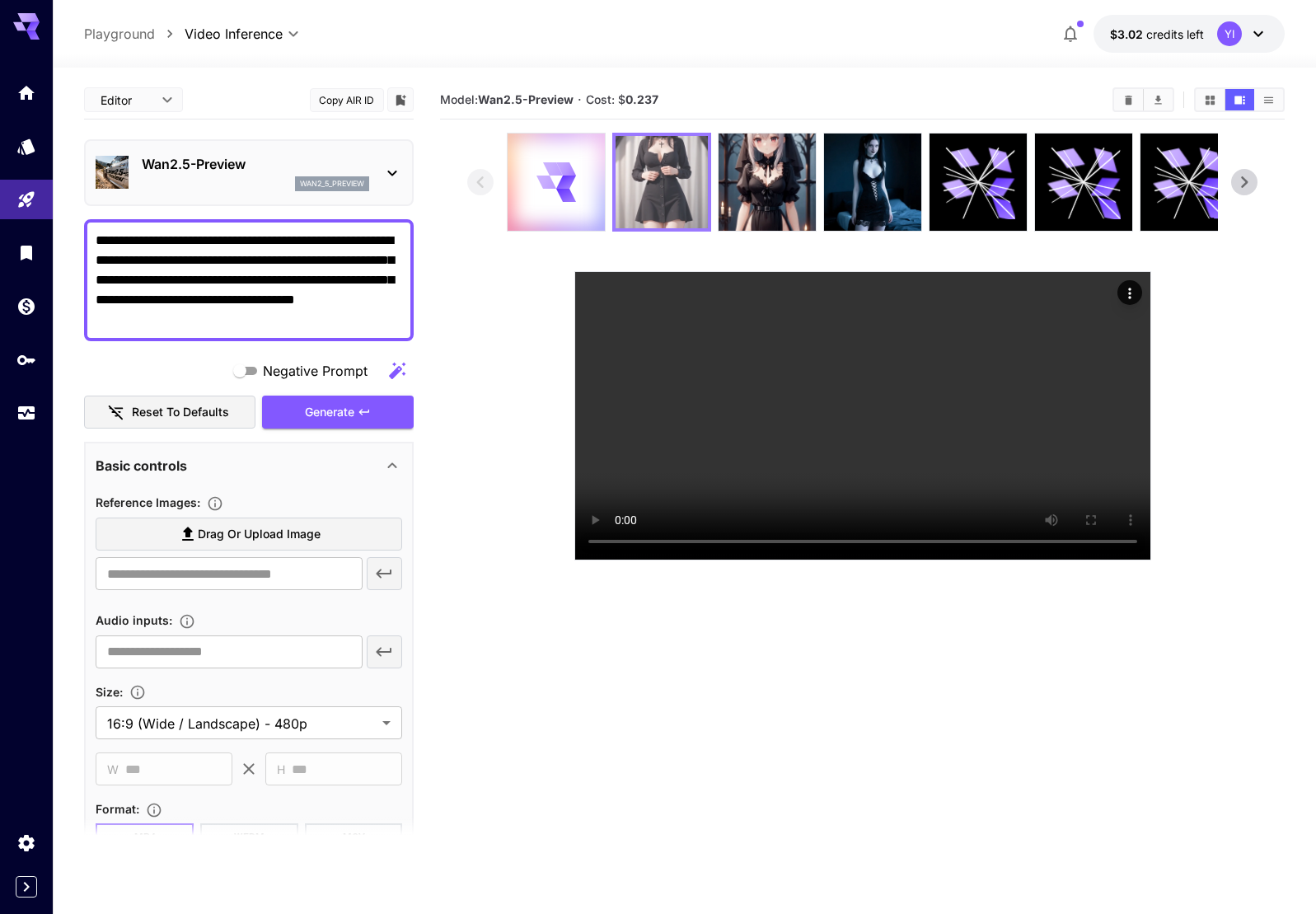
click at [667, 214] on img at bounding box center [662, 182] width 92 height 92
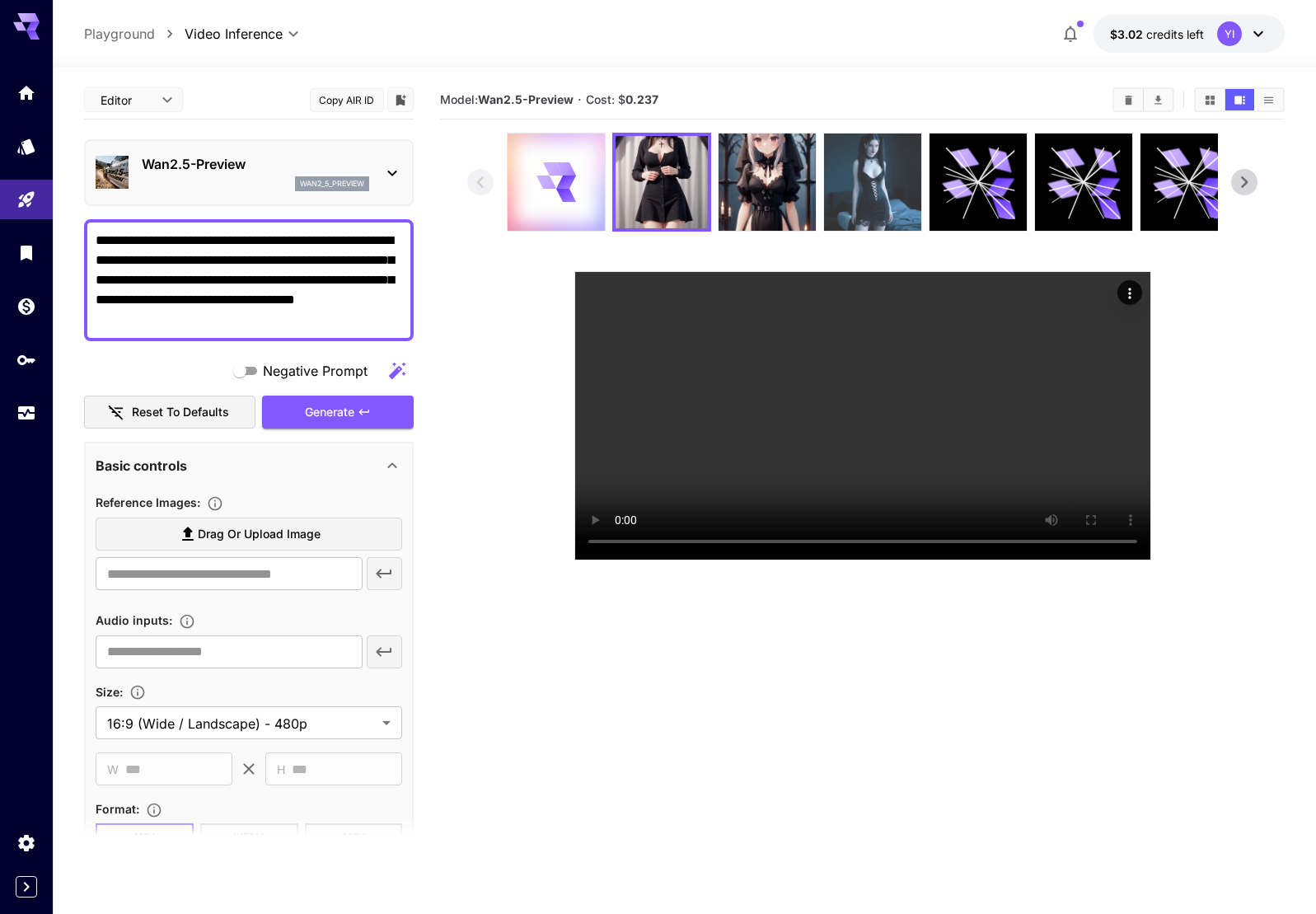
click at [894, 167] on img at bounding box center [872, 182] width 98 height 98
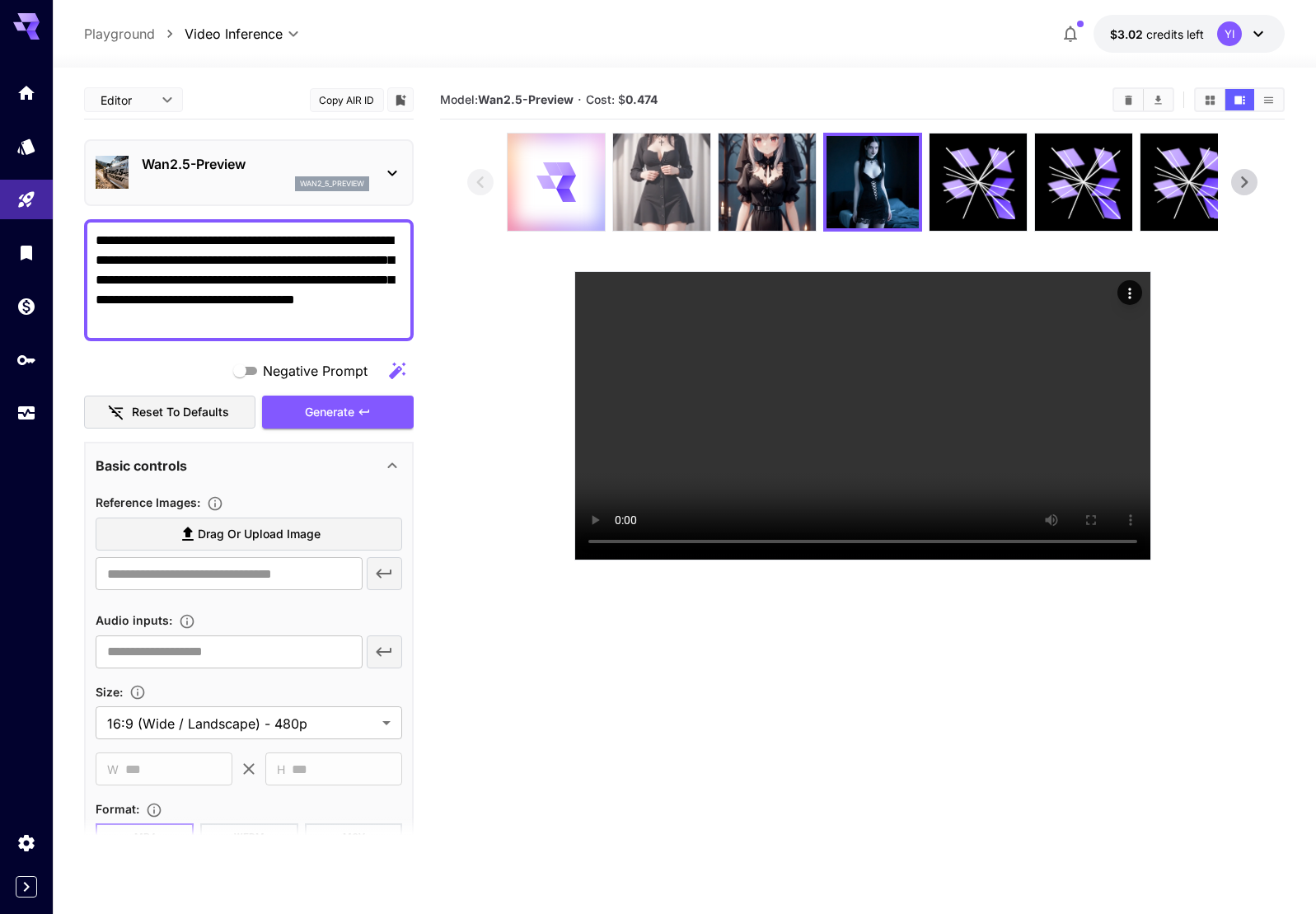
click at [678, 186] on img at bounding box center [662, 182] width 98 height 98
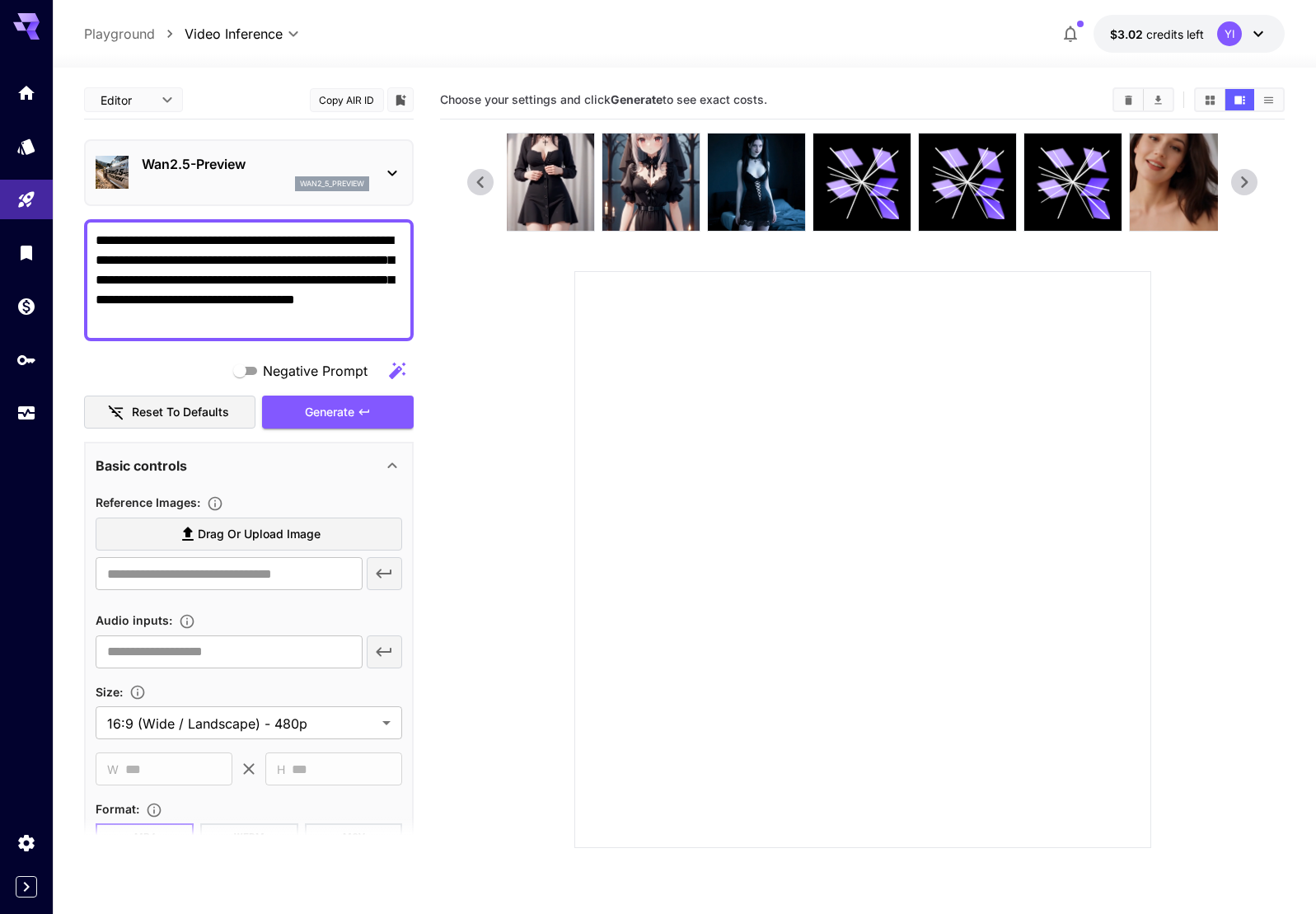
click at [476, 176] on icon at bounding box center [481, 182] width 25 height 25
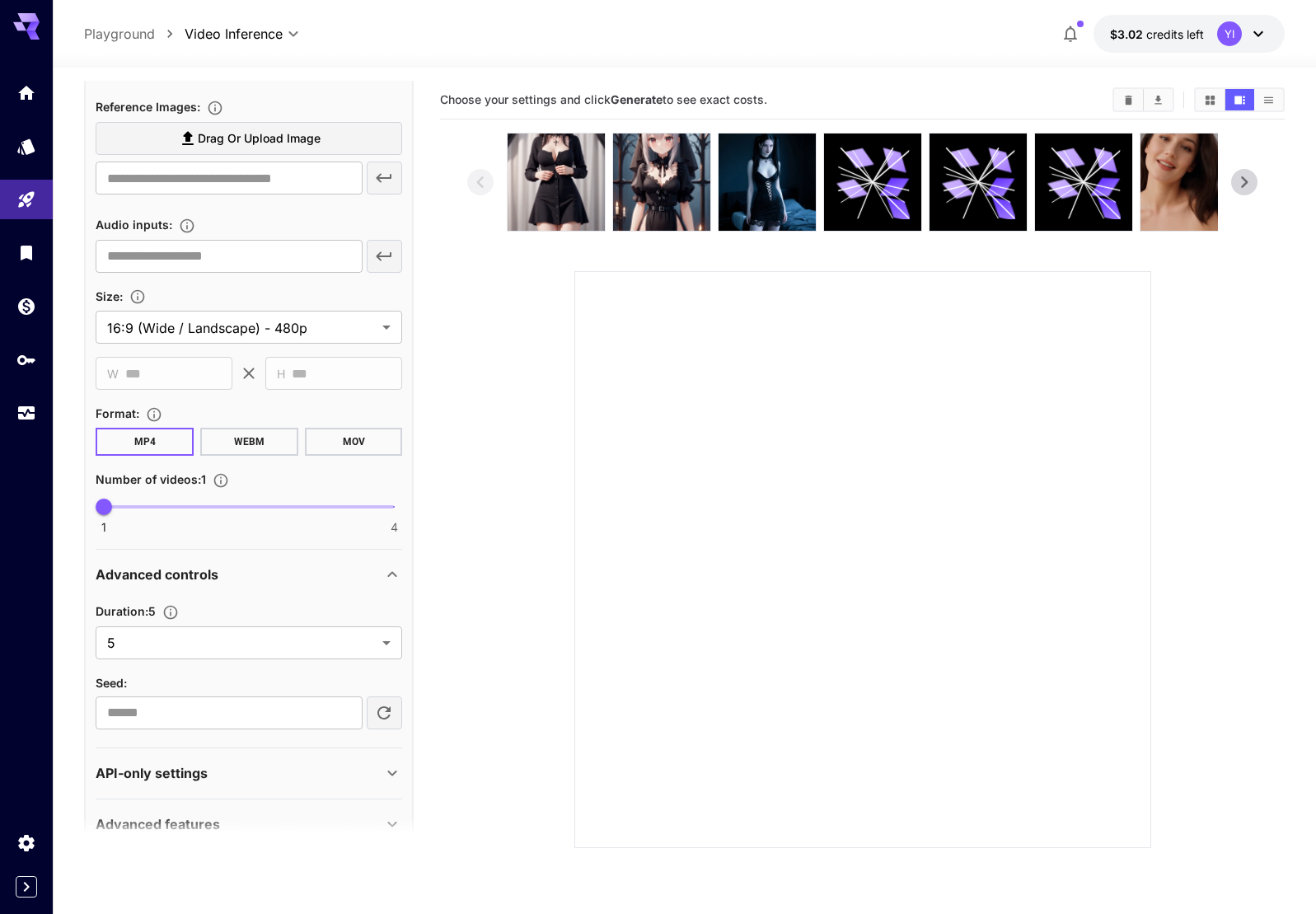
scroll to position [399, 0]
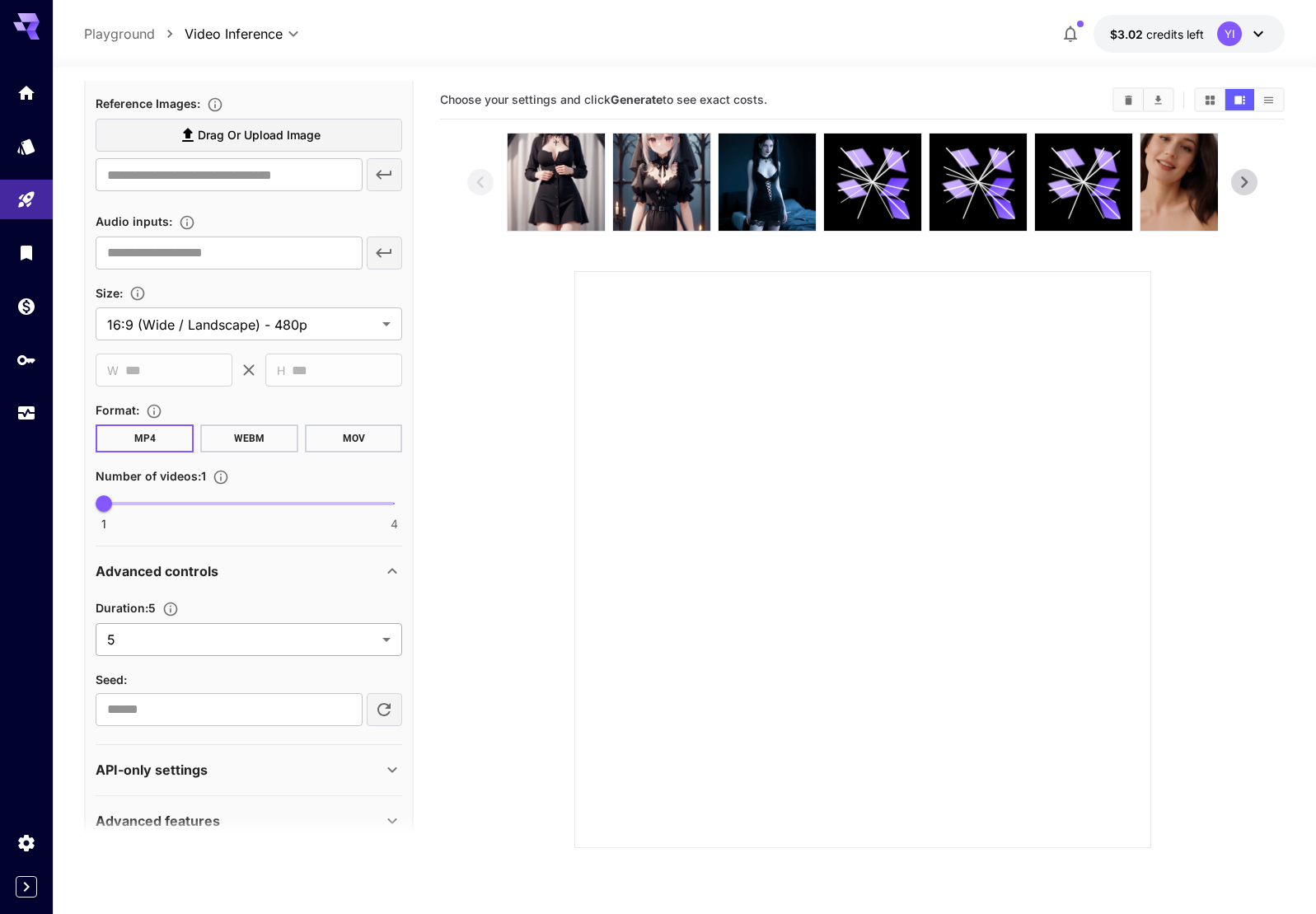
click at [334, 631] on body "**********" at bounding box center [658, 522] width 1316 height 1044
click at [287, 707] on span "10" at bounding box center [249, 706] width 280 height 20
type input "**"
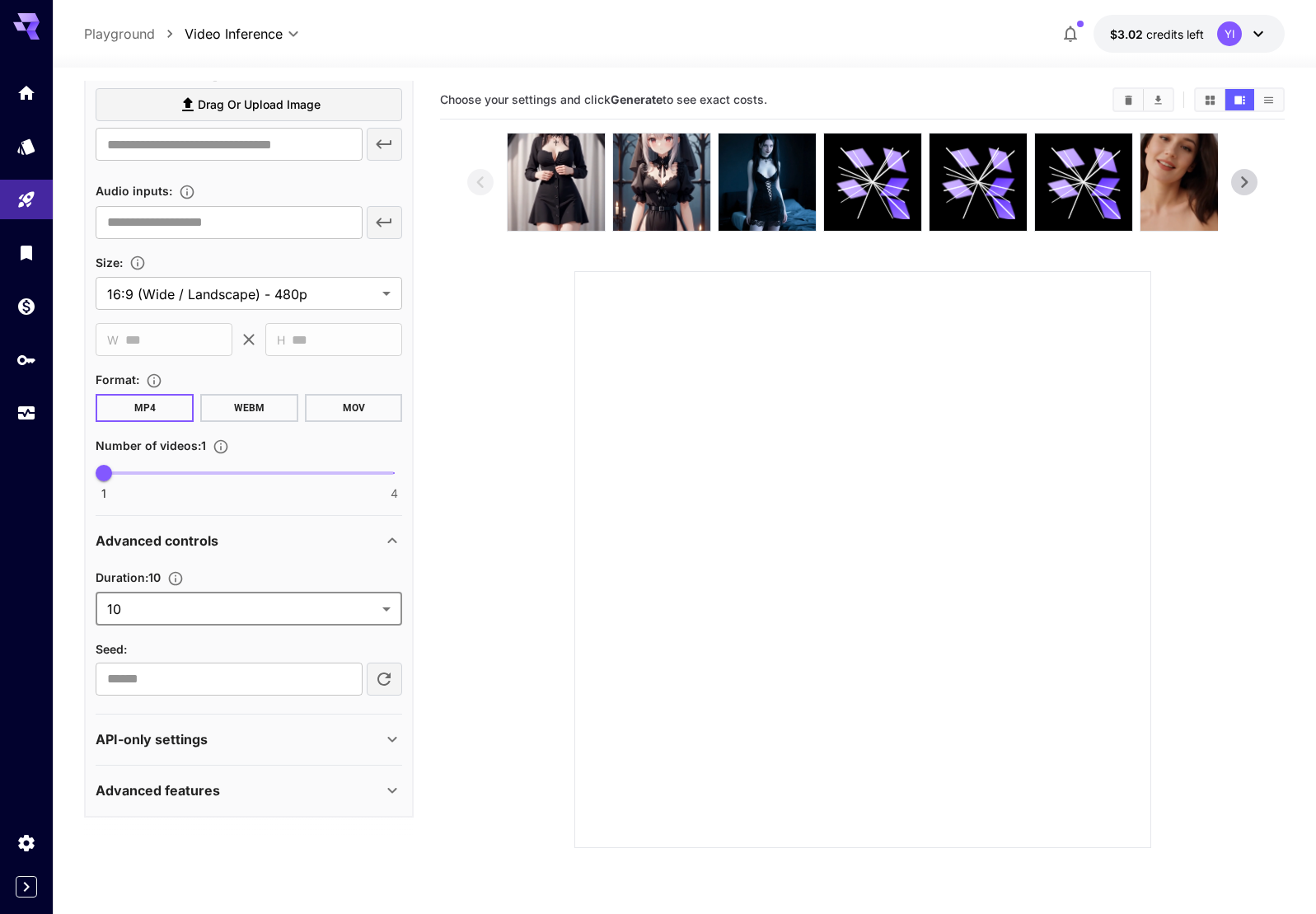
scroll to position [11, 0]
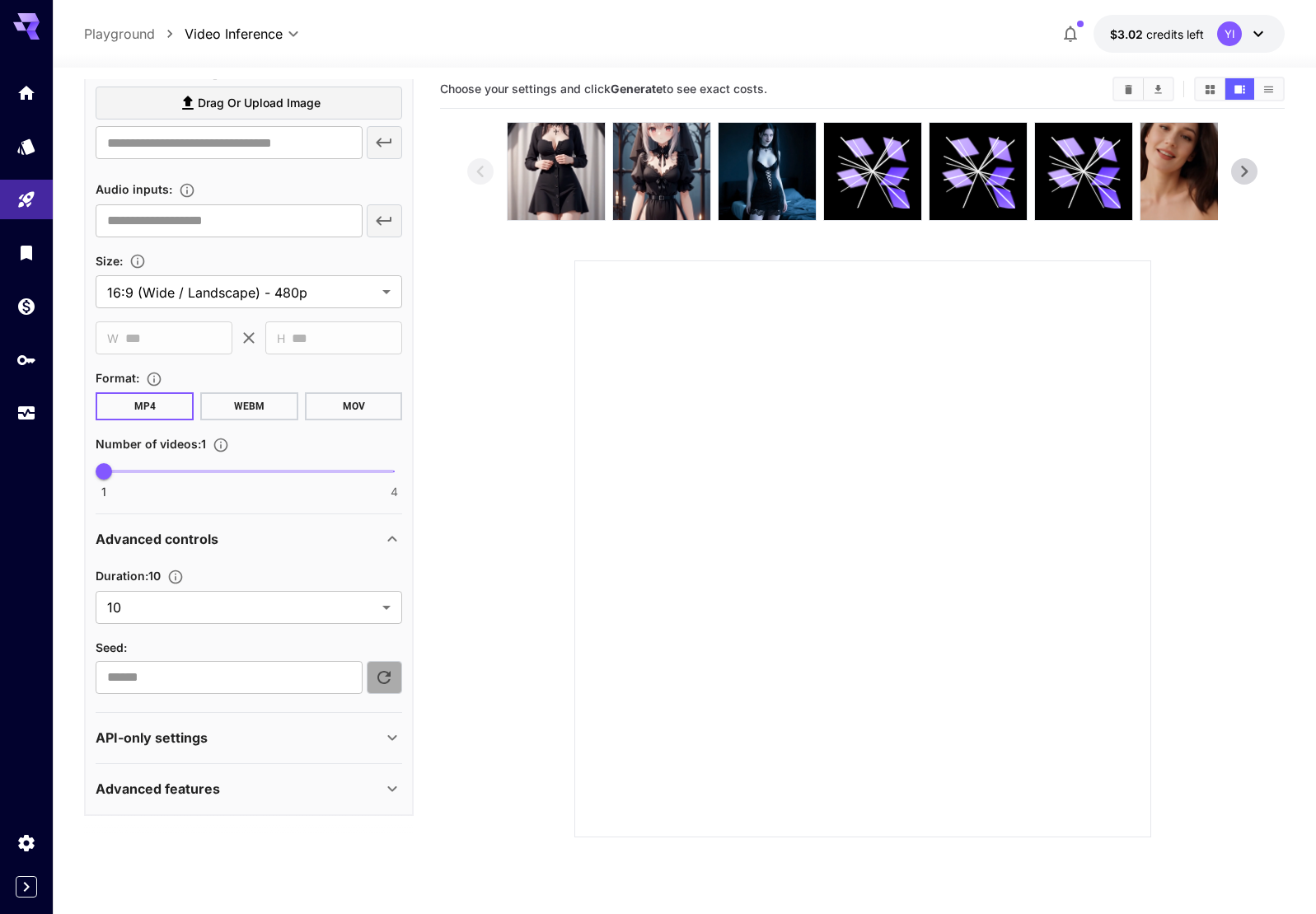
click at [382, 680] on icon "button" at bounding box center [384, 678] width 20 height 20
type input "**********"
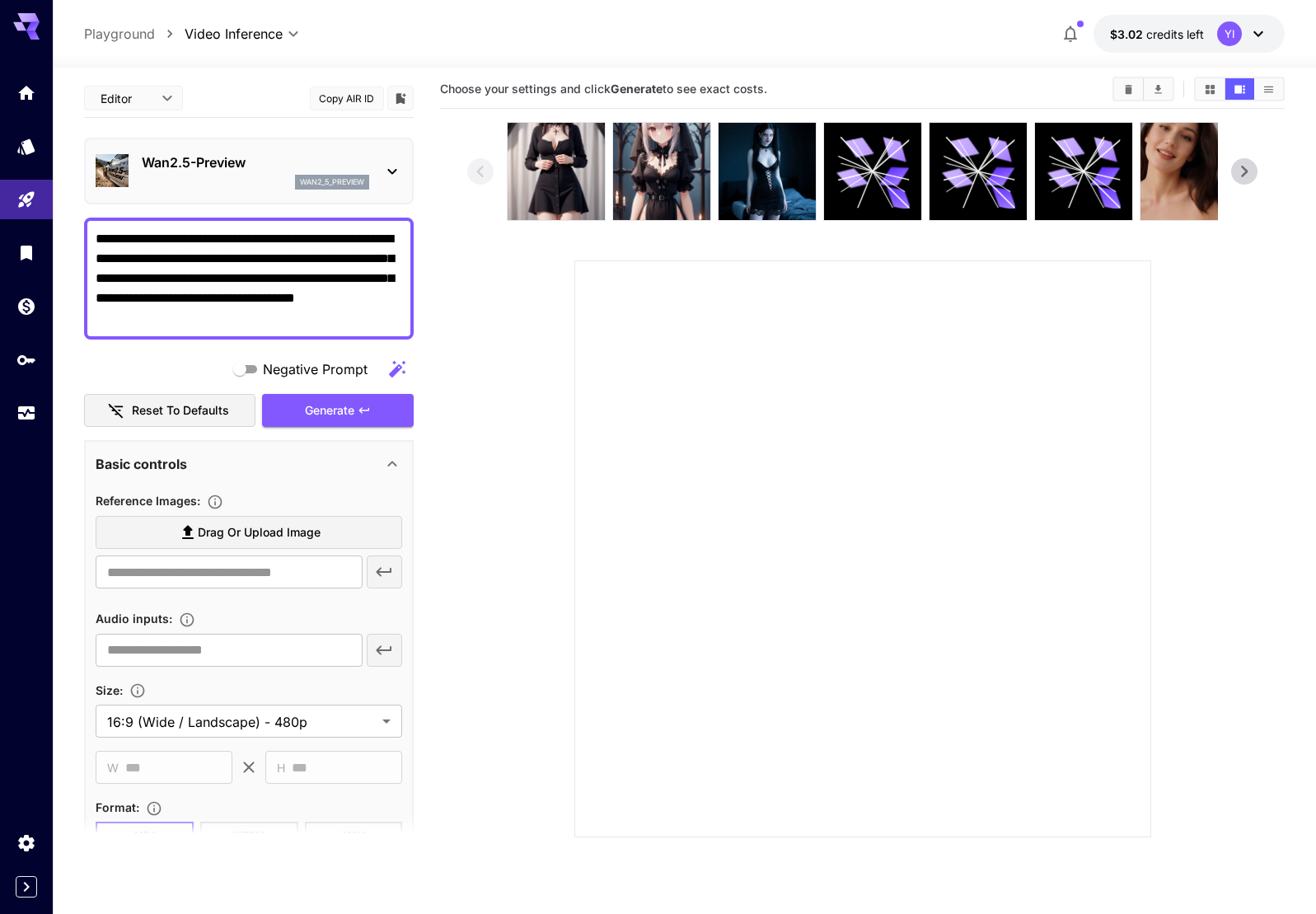
click at [103, 239] on textarea "**********" at bounding box center [249, 279] width 307 height 99
type textarea "**********"
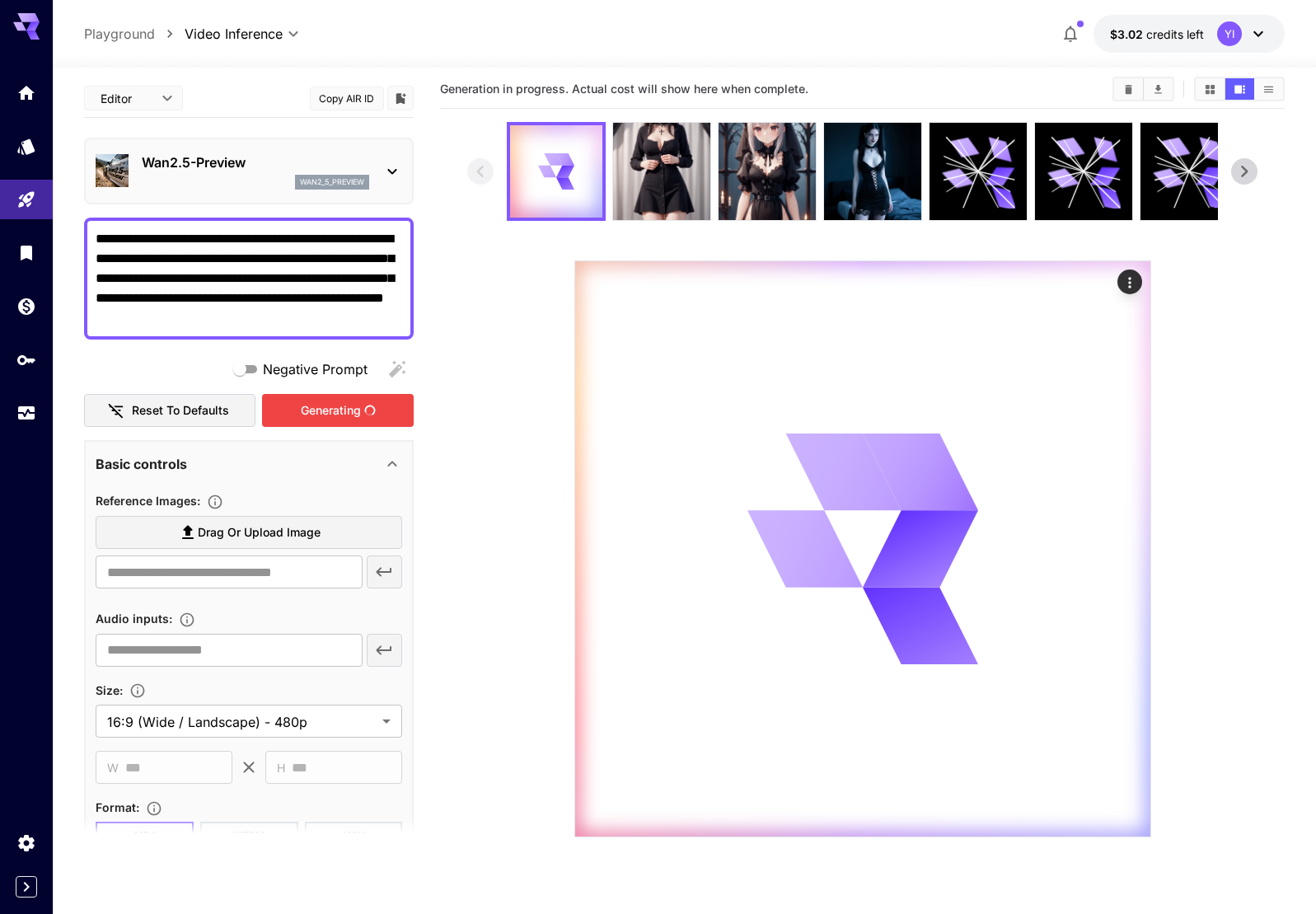
click at [322, 413] on div "Generating" at bounding box center [337, 410] width 152 height 33
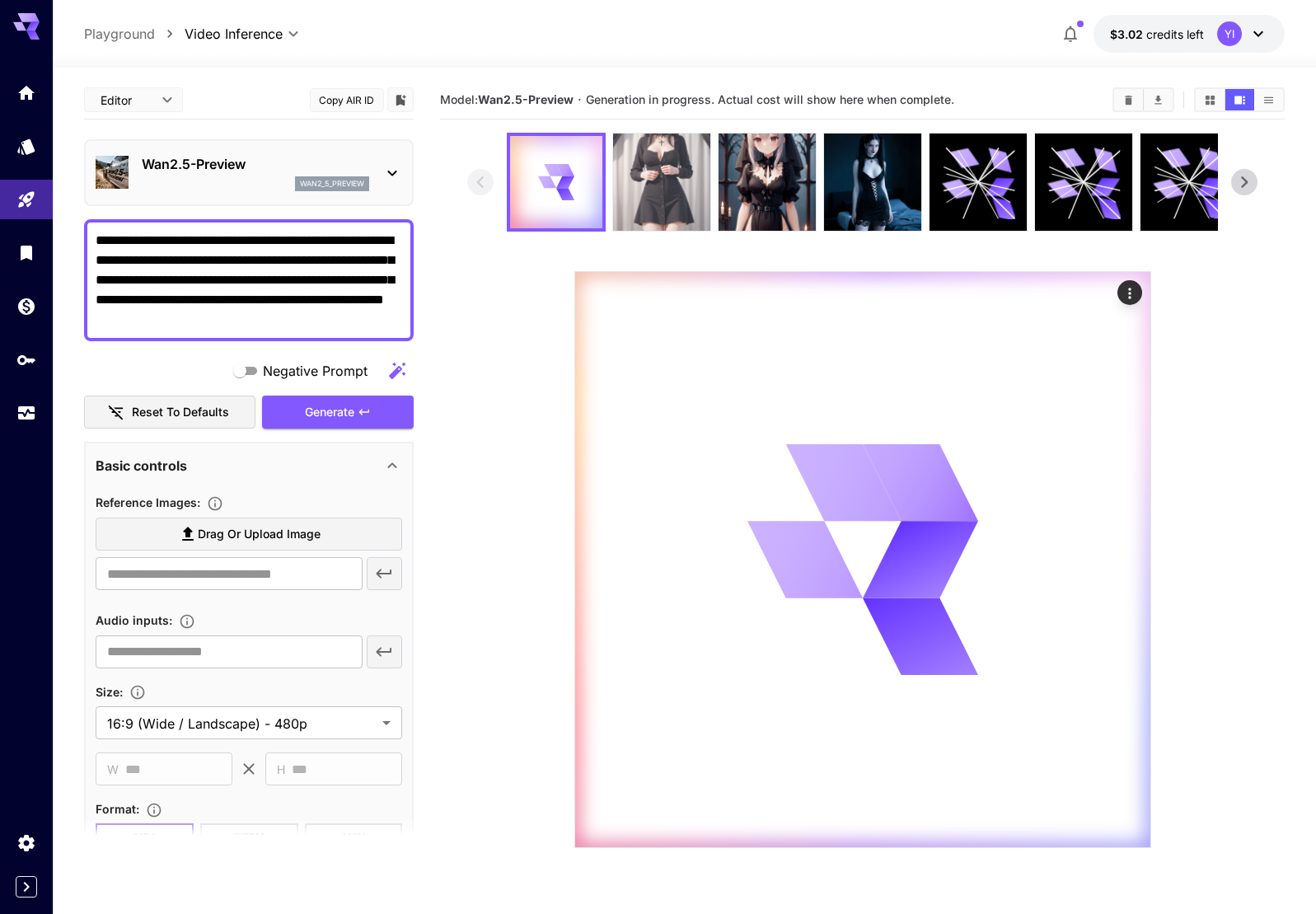
click at [675, 185] on img at bounding box center [662, 182] width 98 height 98
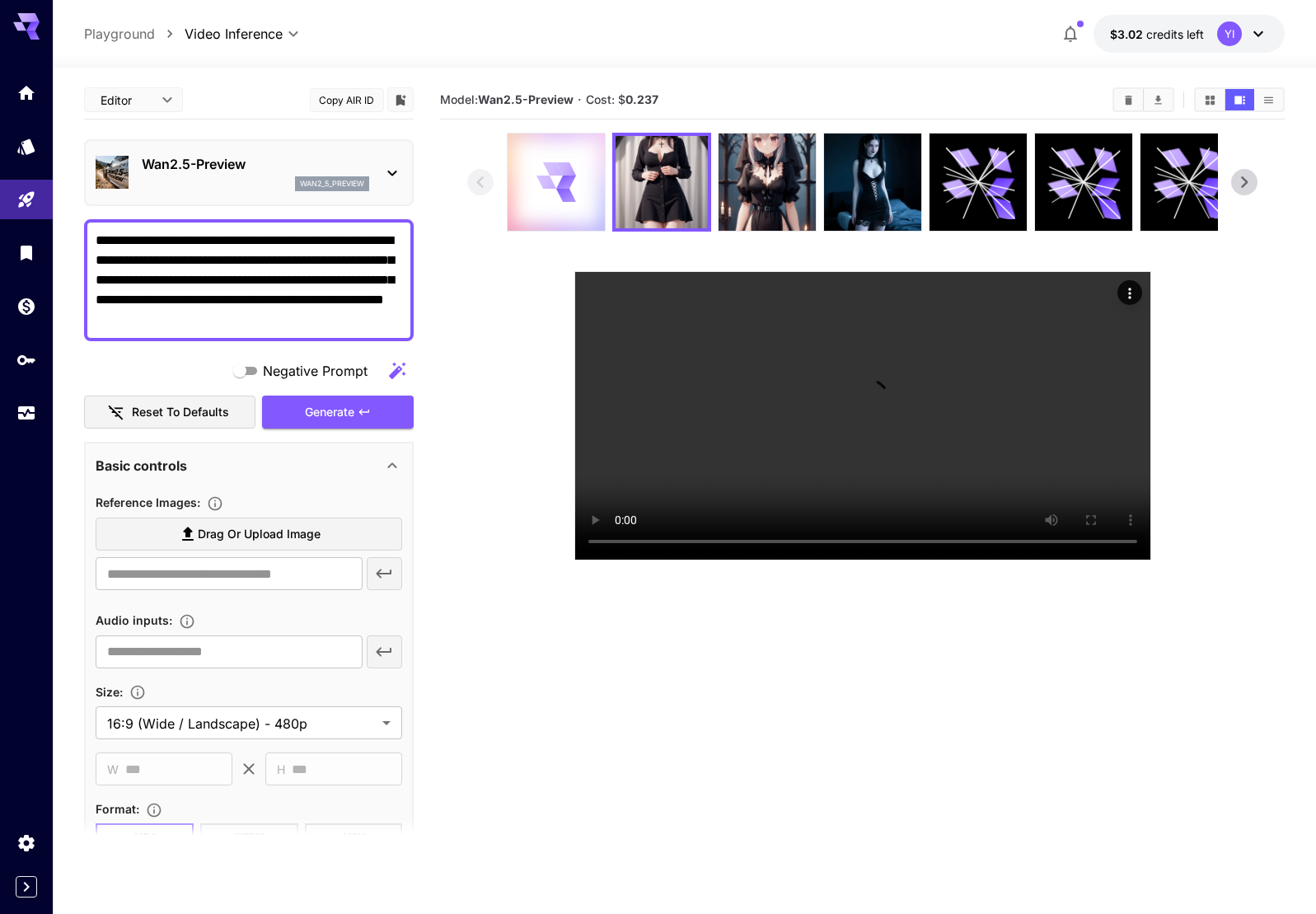
click at [558, 178] on icon at bounding box center [556, 182] width 39 height 39
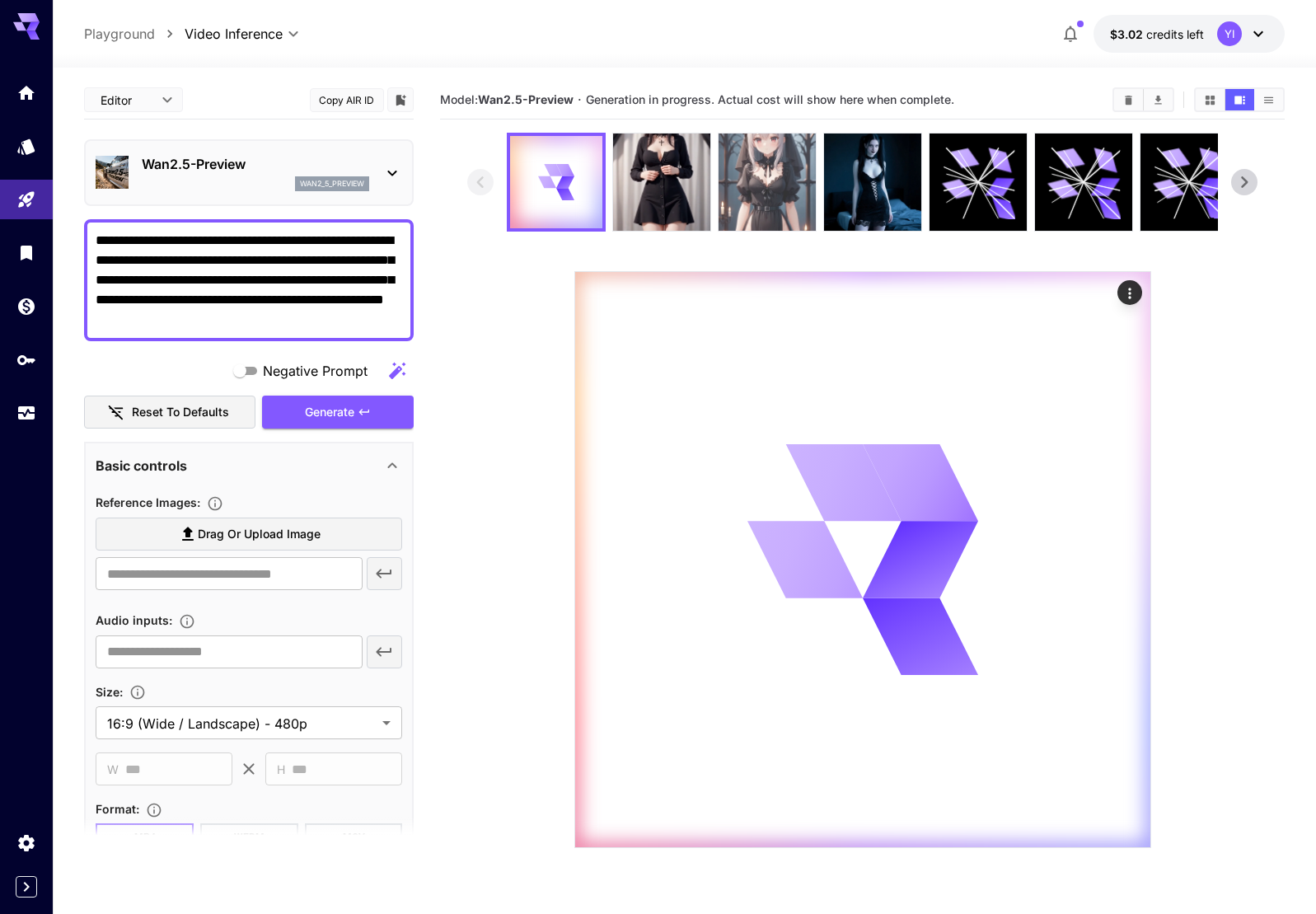
click at [764, 162] on img at bounding box center [767, 182] width 98 height 98
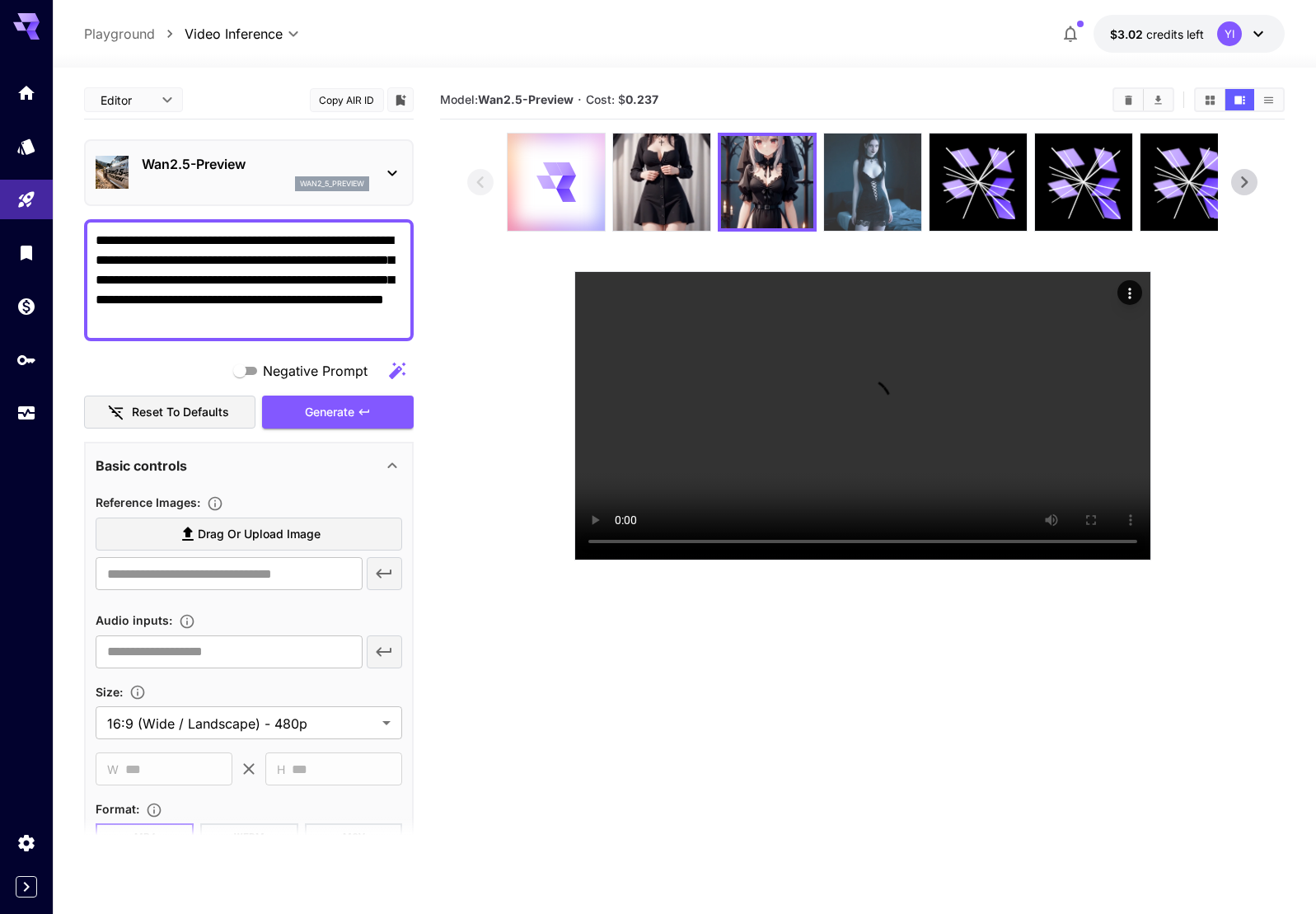
click at [855, 177] on img at bounding box center [872, 182] width 98 height 98
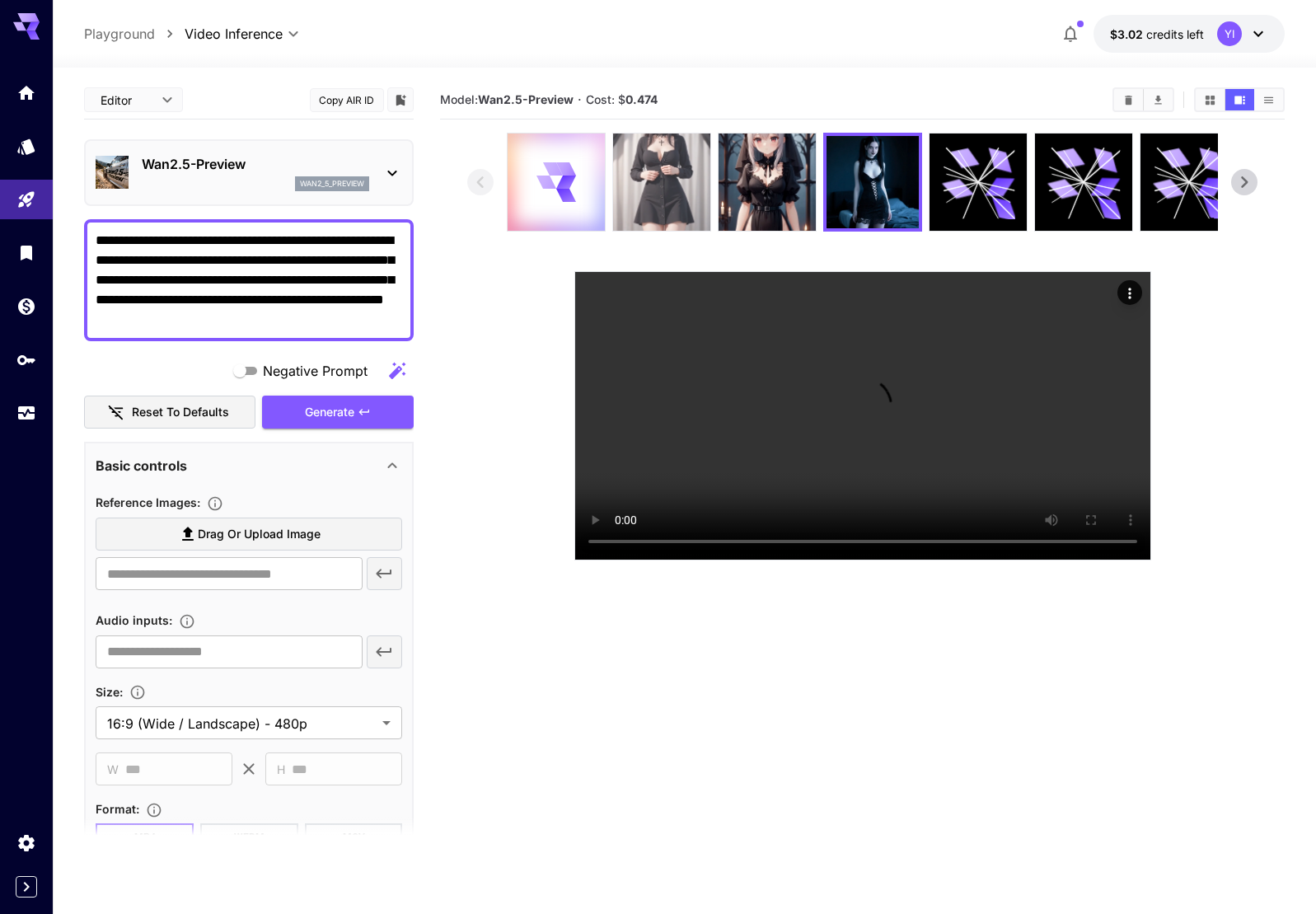
click at [679, 190] on img at bounding box center [662, 182] width 98 height 98
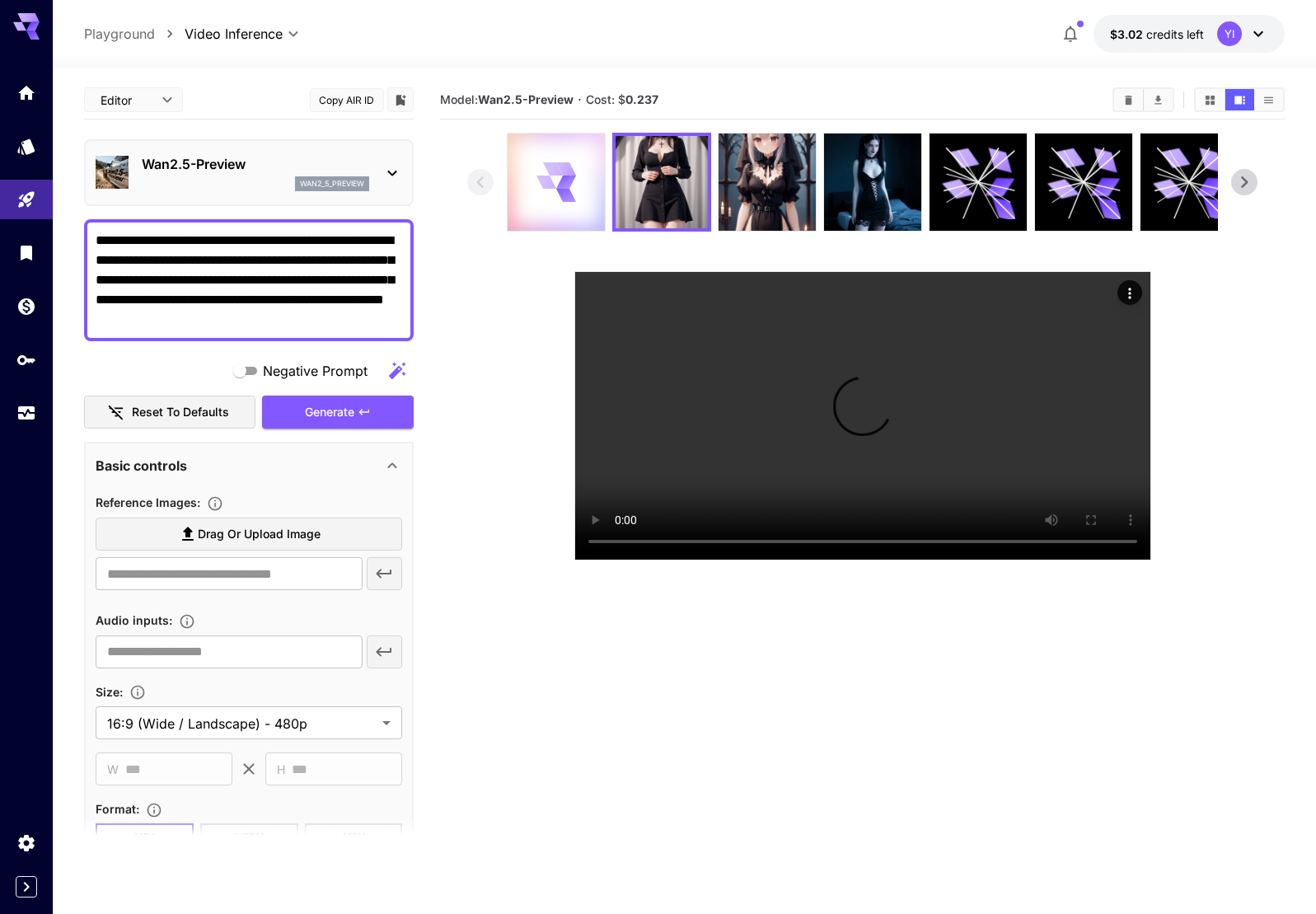
click at [585, 179] on div at bounding box center [556, 182] width 98 height 98
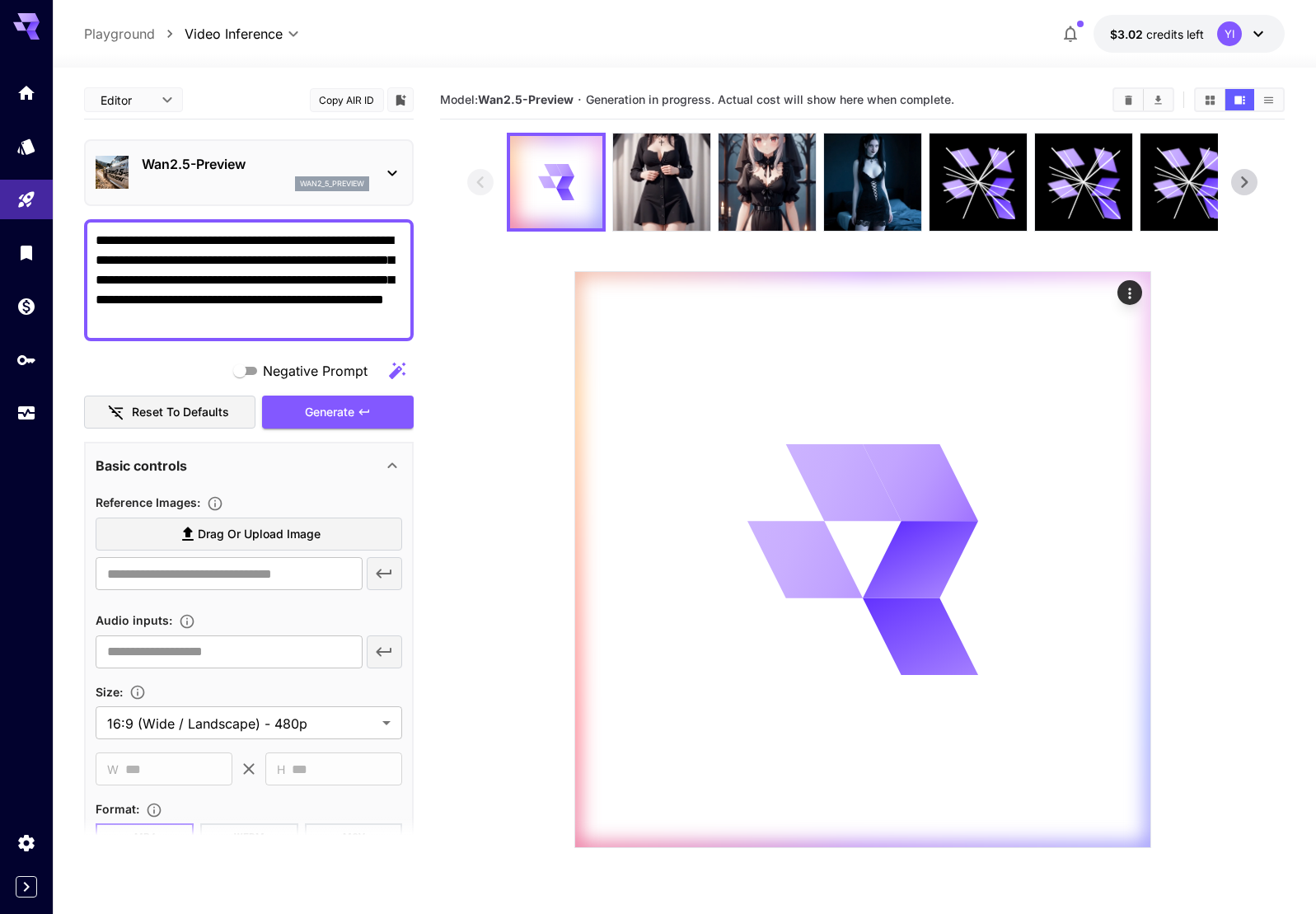
drag, startPoint x: 317, startPoint y: 316, endPoint x: 55, endPoint y: 228, distance: 276.4
click at [96, 231] on textarea "**********" at bounding box center [249, 280] width 307 height 99
click at [451, 396] on section at bounding box center [862, 490] width 843 height 715
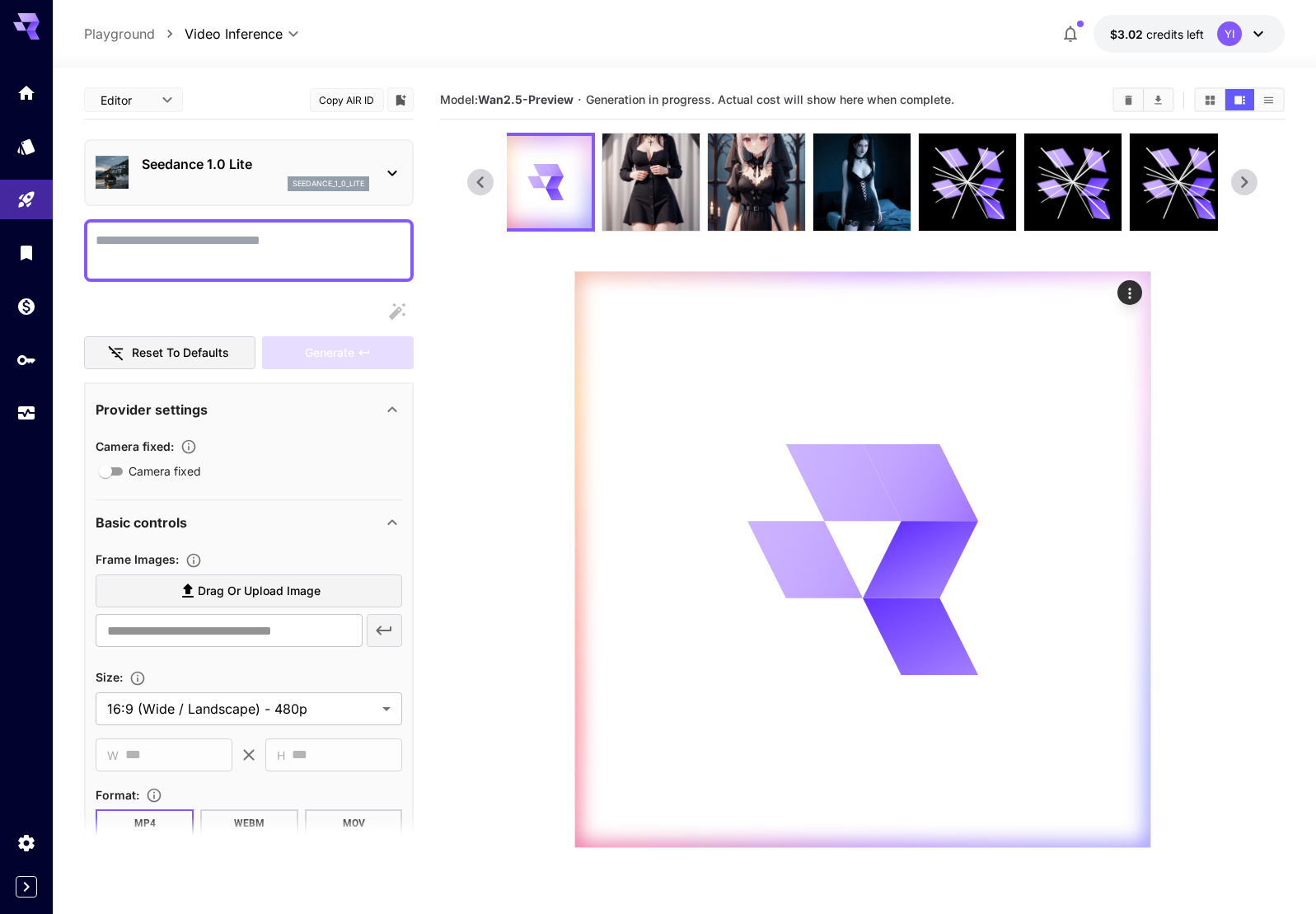
click at [524, 388] on section at bounding box center [862, 490] width 789 height 715
click at [488, 186] on icon at bounding box center [481, 182] width 25 height 25
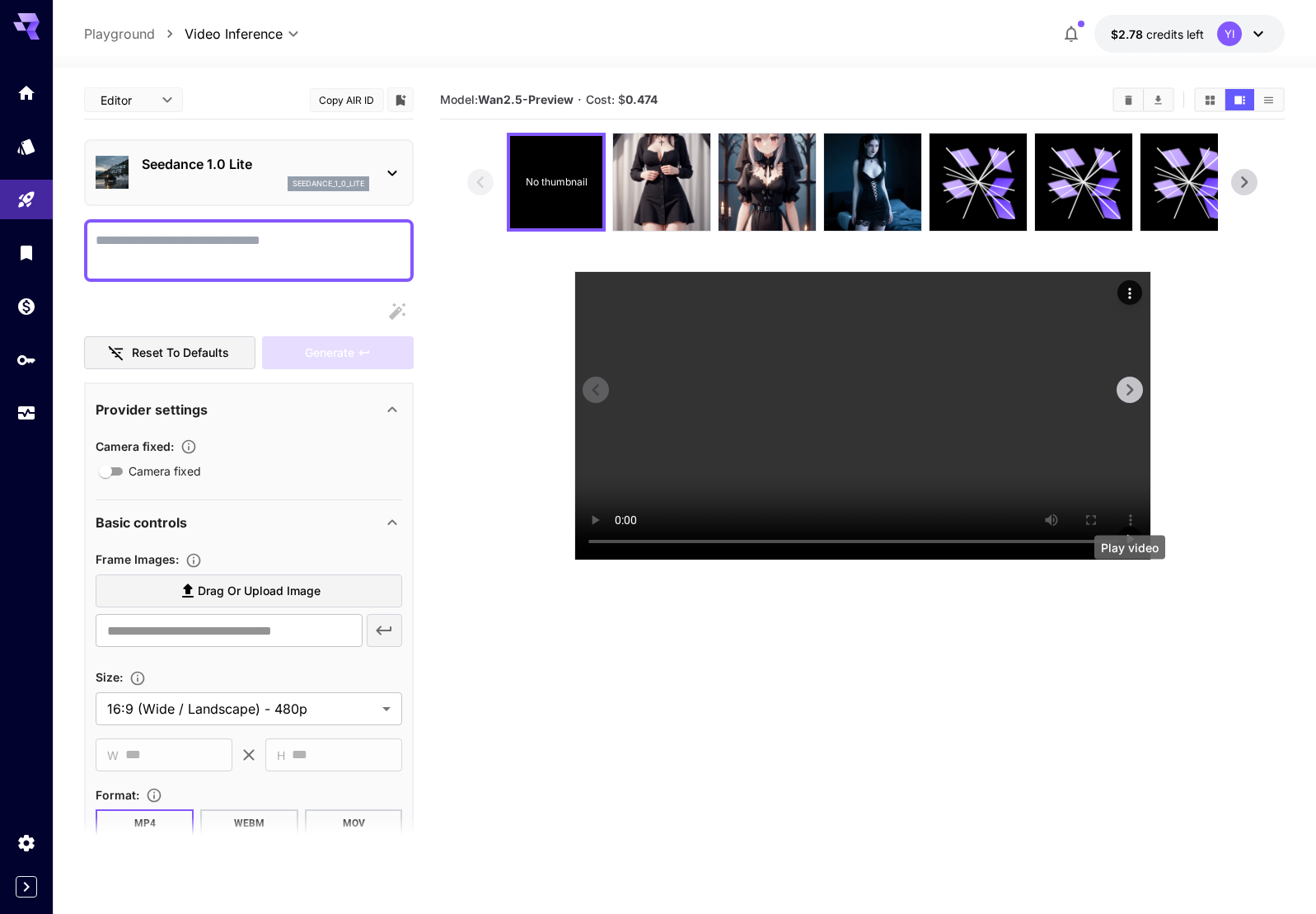
click at [1127, 551] on button "Play video" at bounding box center [1130, 539] width 25 height 25
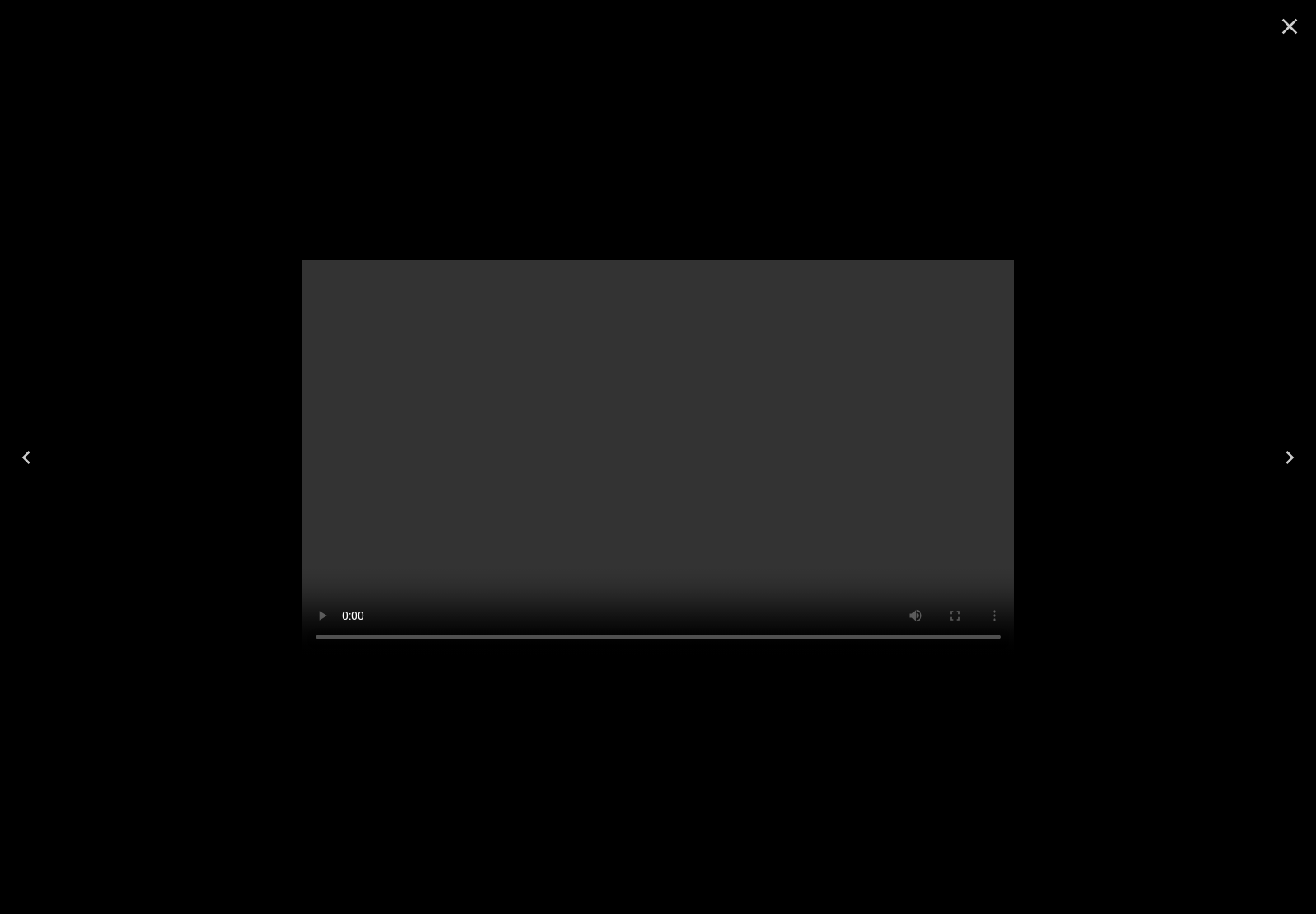
click at [139, 323] on div at bounding box center [658, 457] width 1316 height 914
